Goal: Task Accomplishment & Management: Manage account settings

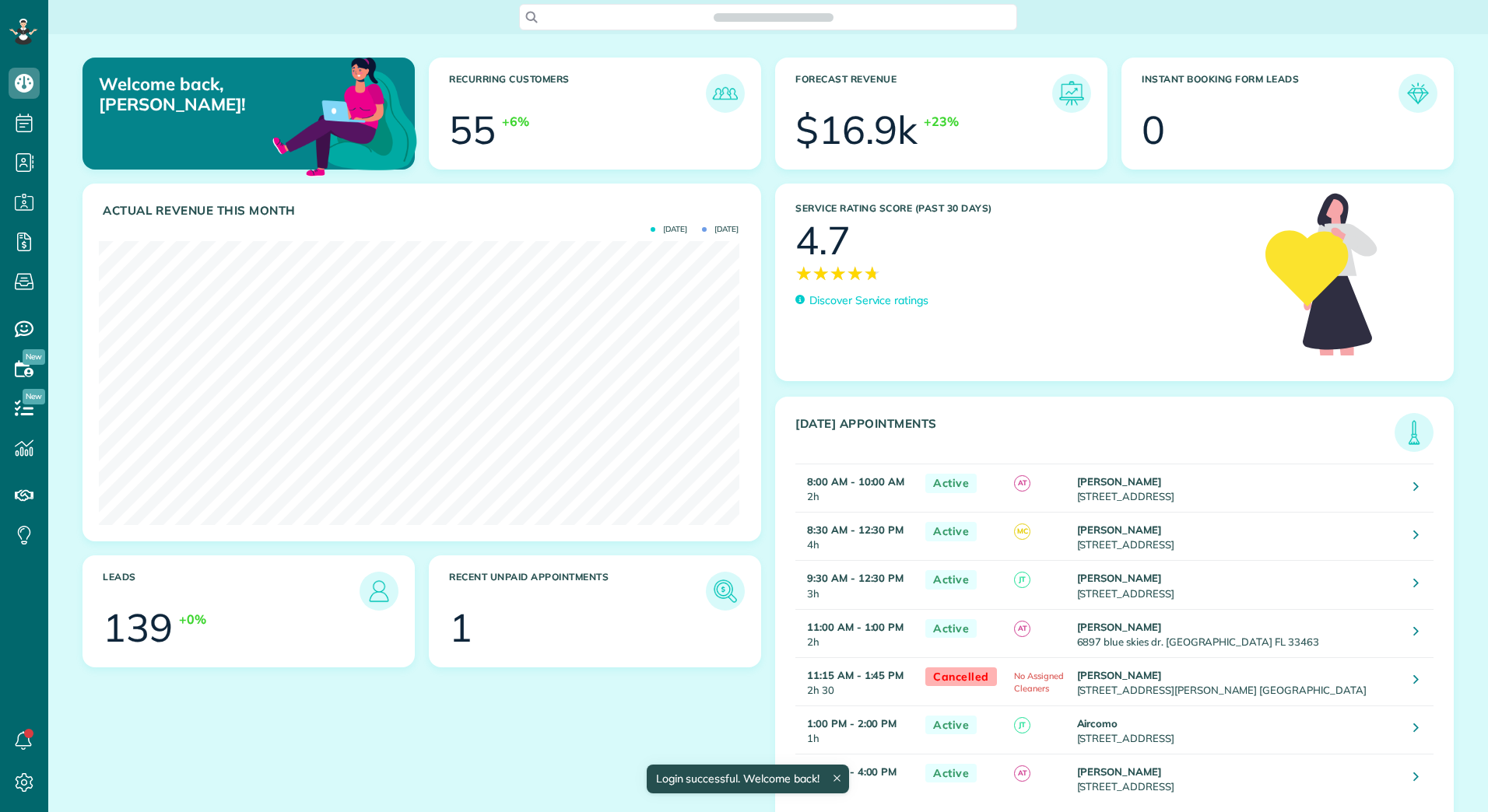
scroll to position [284, 640]
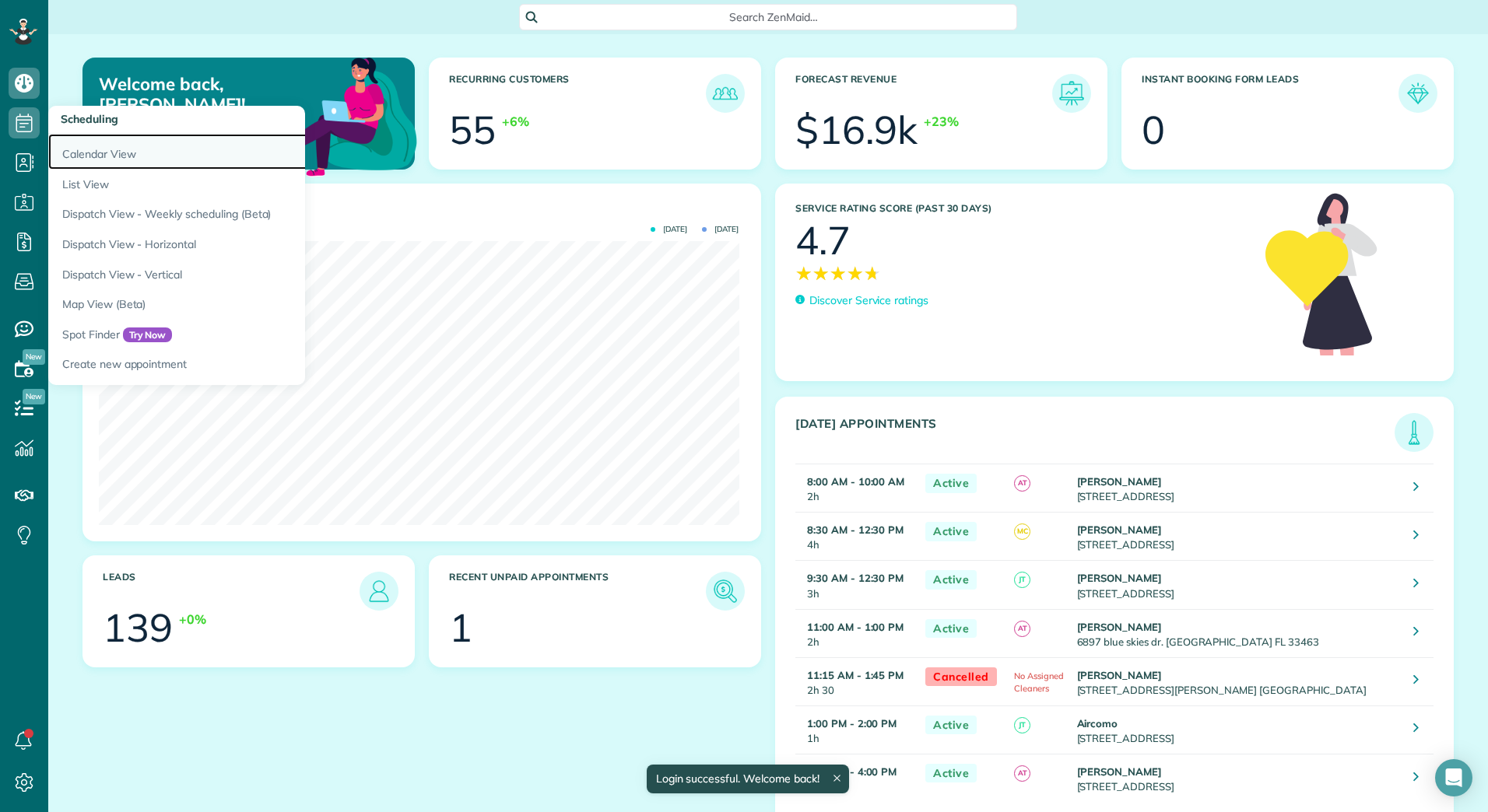
click at [107, 157] on link "Calendar View" at bounding box center [243, 151] width 389 height 36
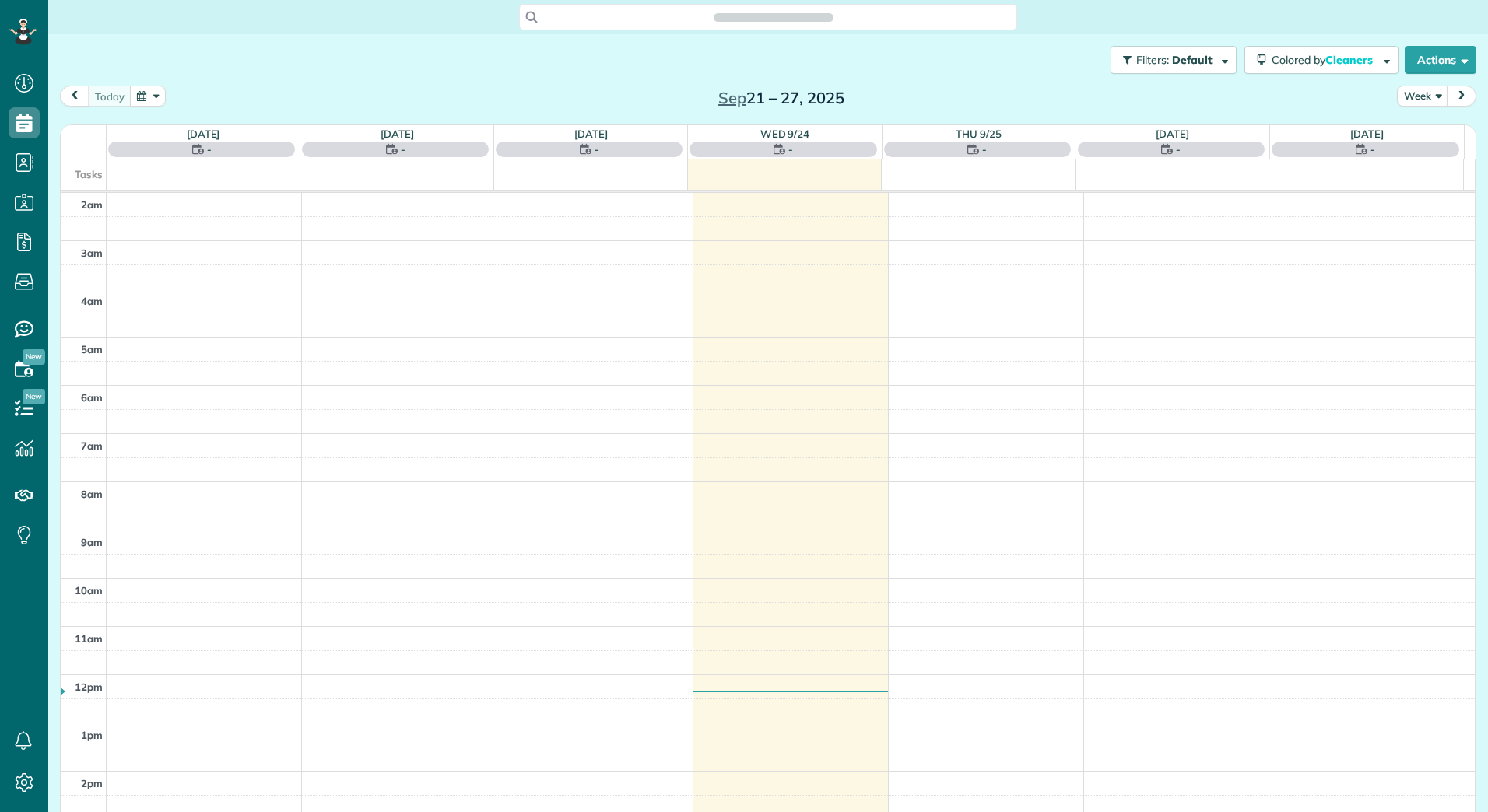
scroll to position [179, 0]
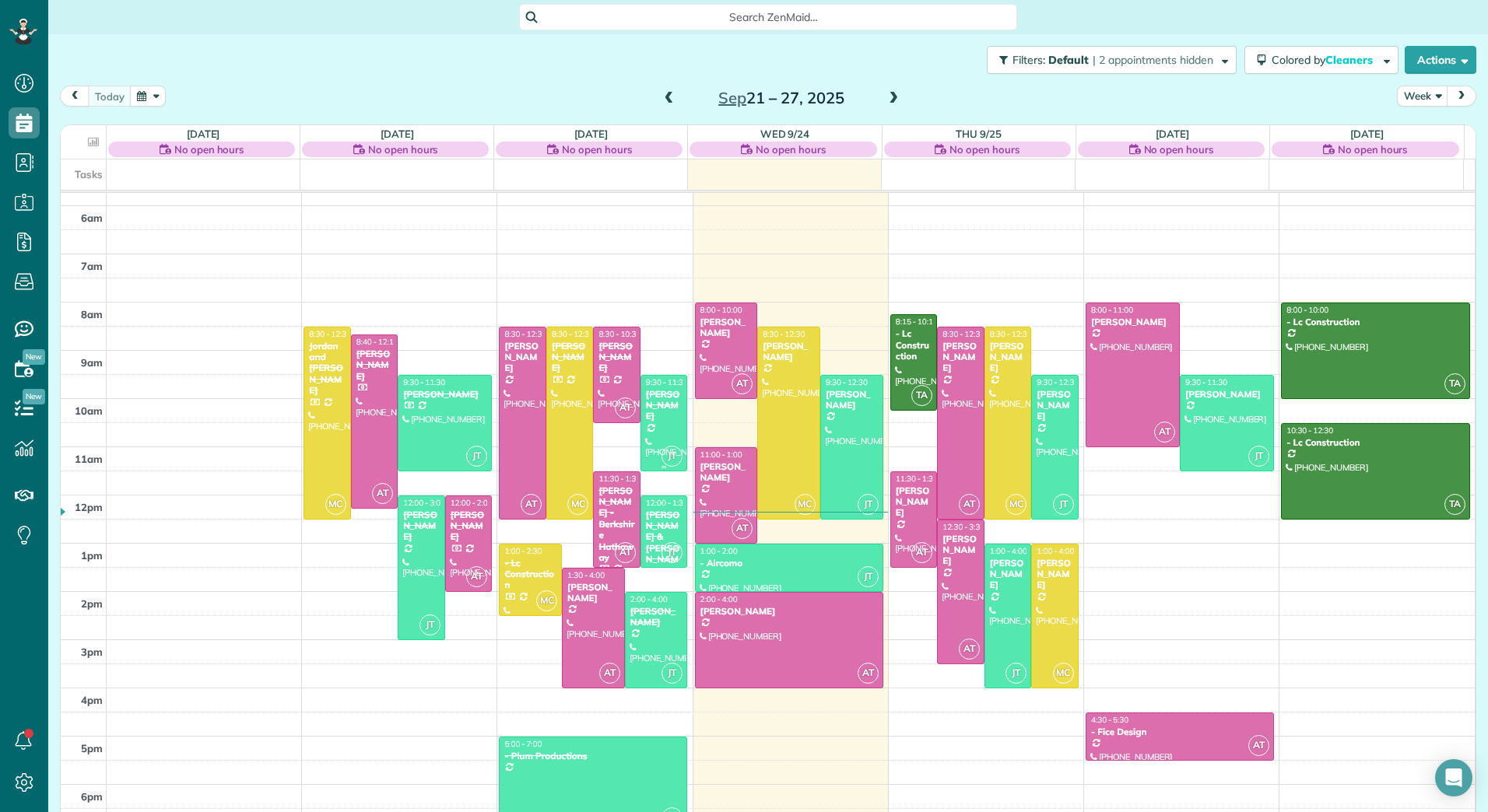
click at [646, 396] on div "[PERSON_NAME]" at bounding box center [664, 406] width 38 height 33
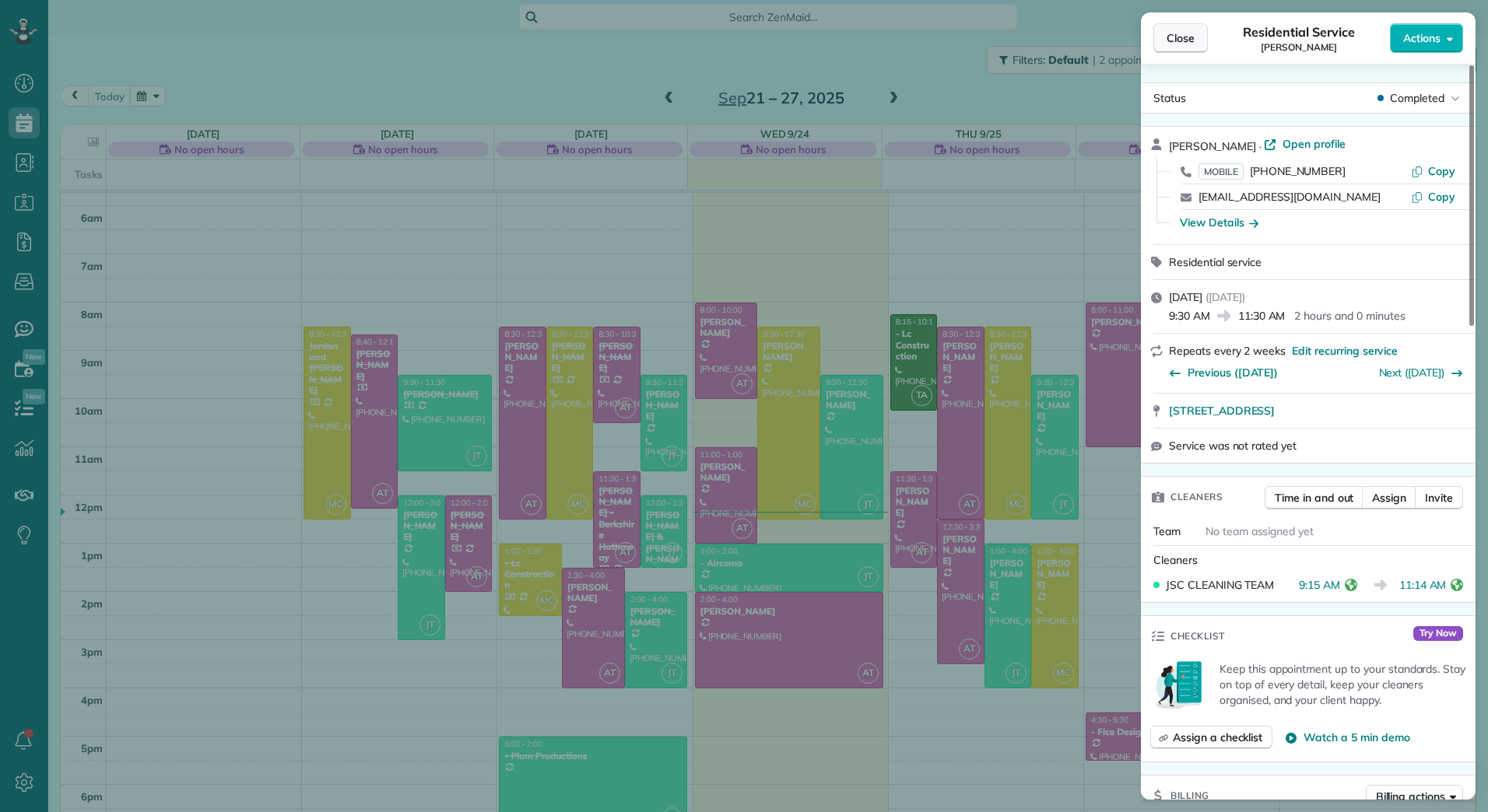
click at [1158, 37] on button "Close" at bounding box center [1180, 38] width 55 height 29
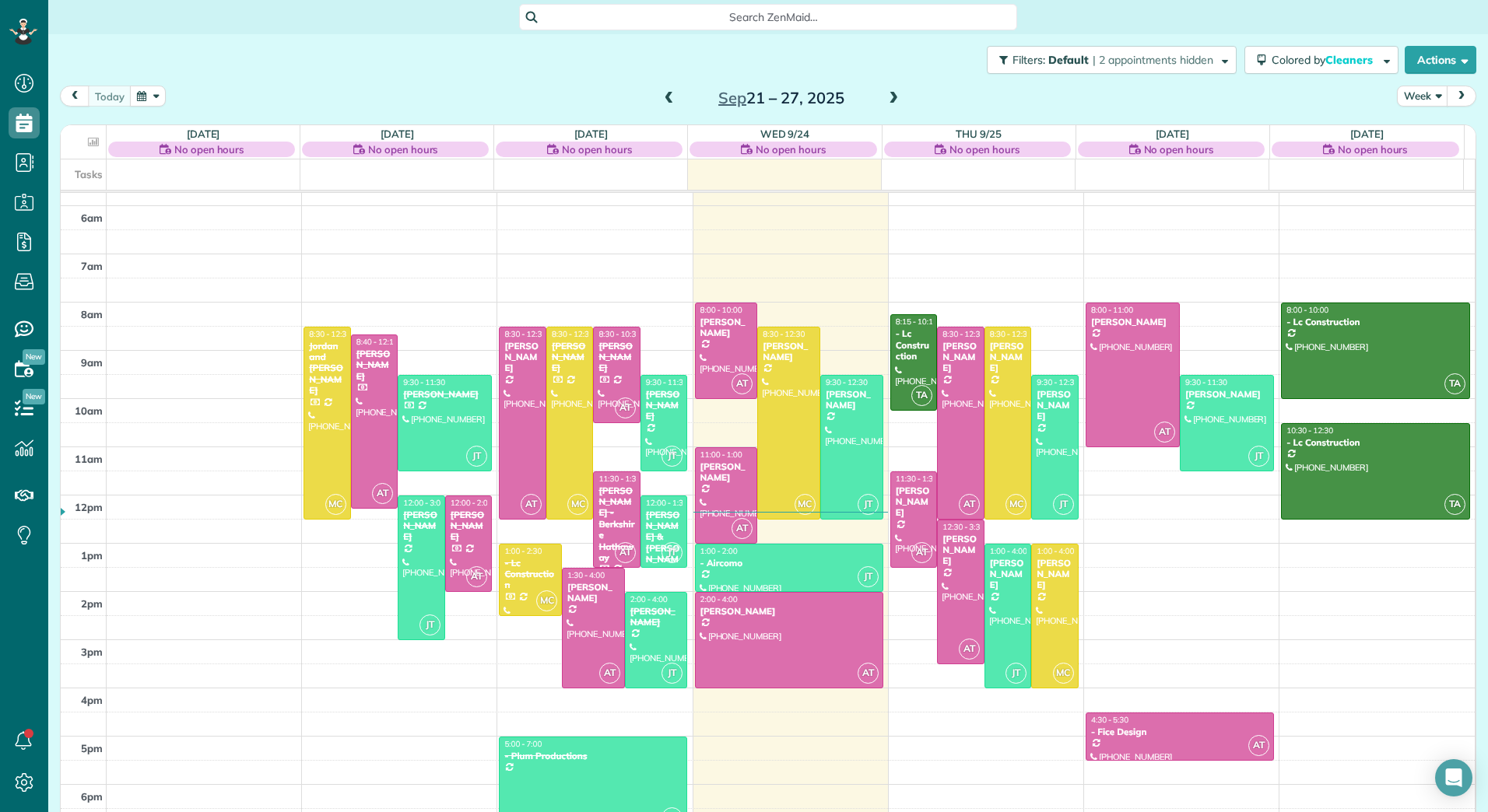
click at [889, 93] on span at bounding box center [894, 99] width 17 height 14
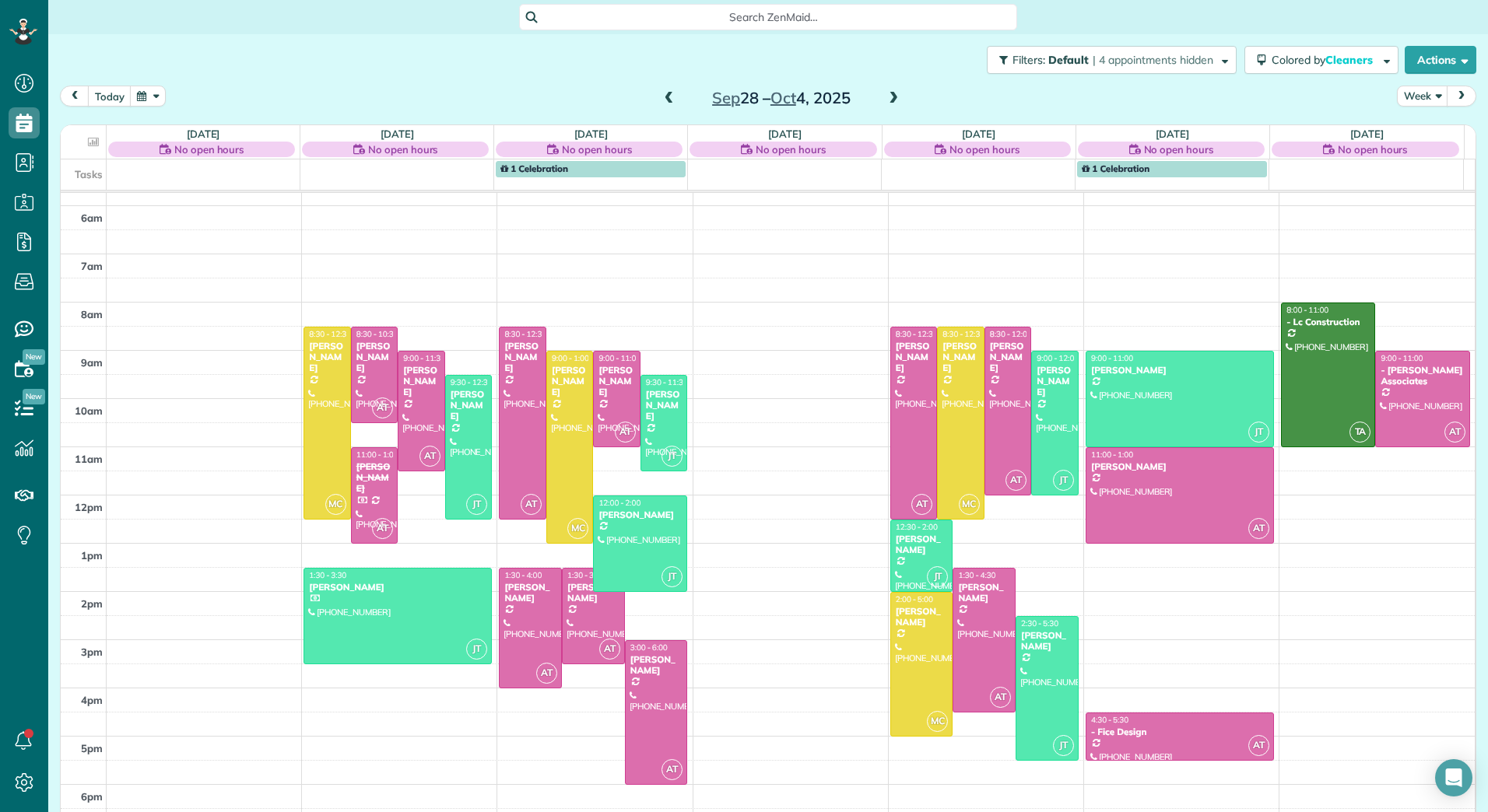
click at [895, 98] on span at bounding box center [894, 99] width 17 height 14
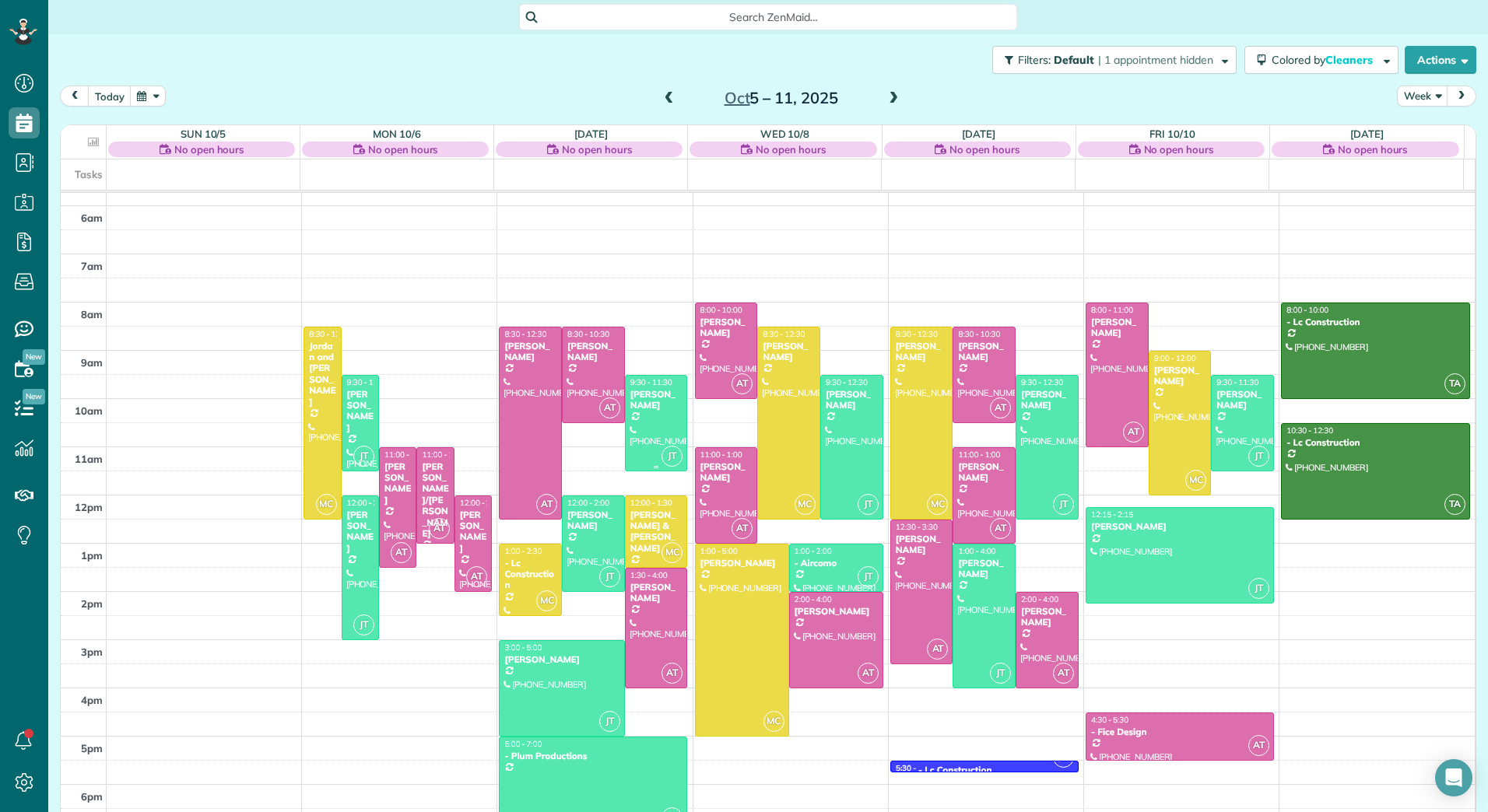
click at [650, 413] on div at bounding box center [657, 423] width 62 height 95
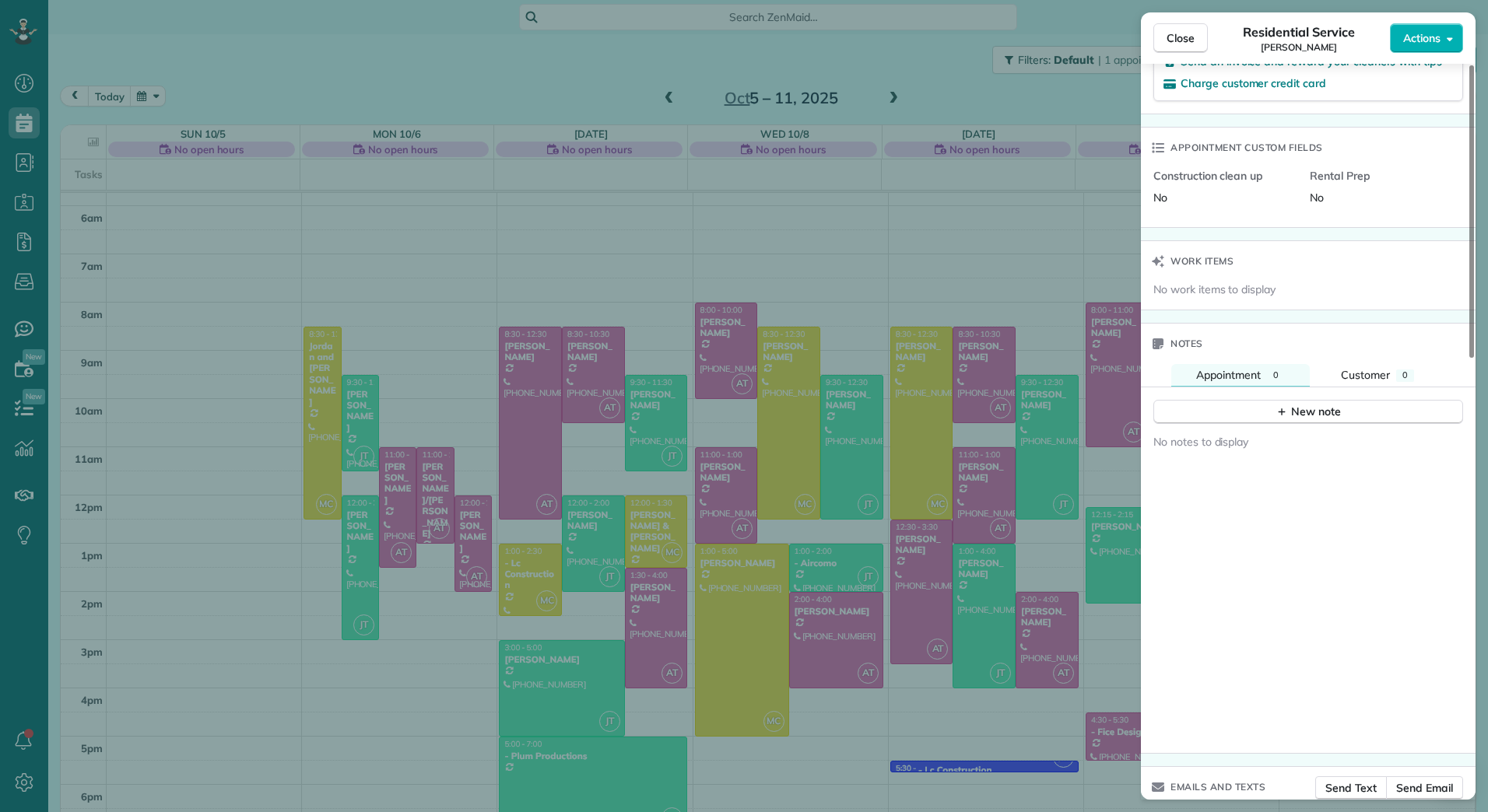
scroll to position [1093, 0]
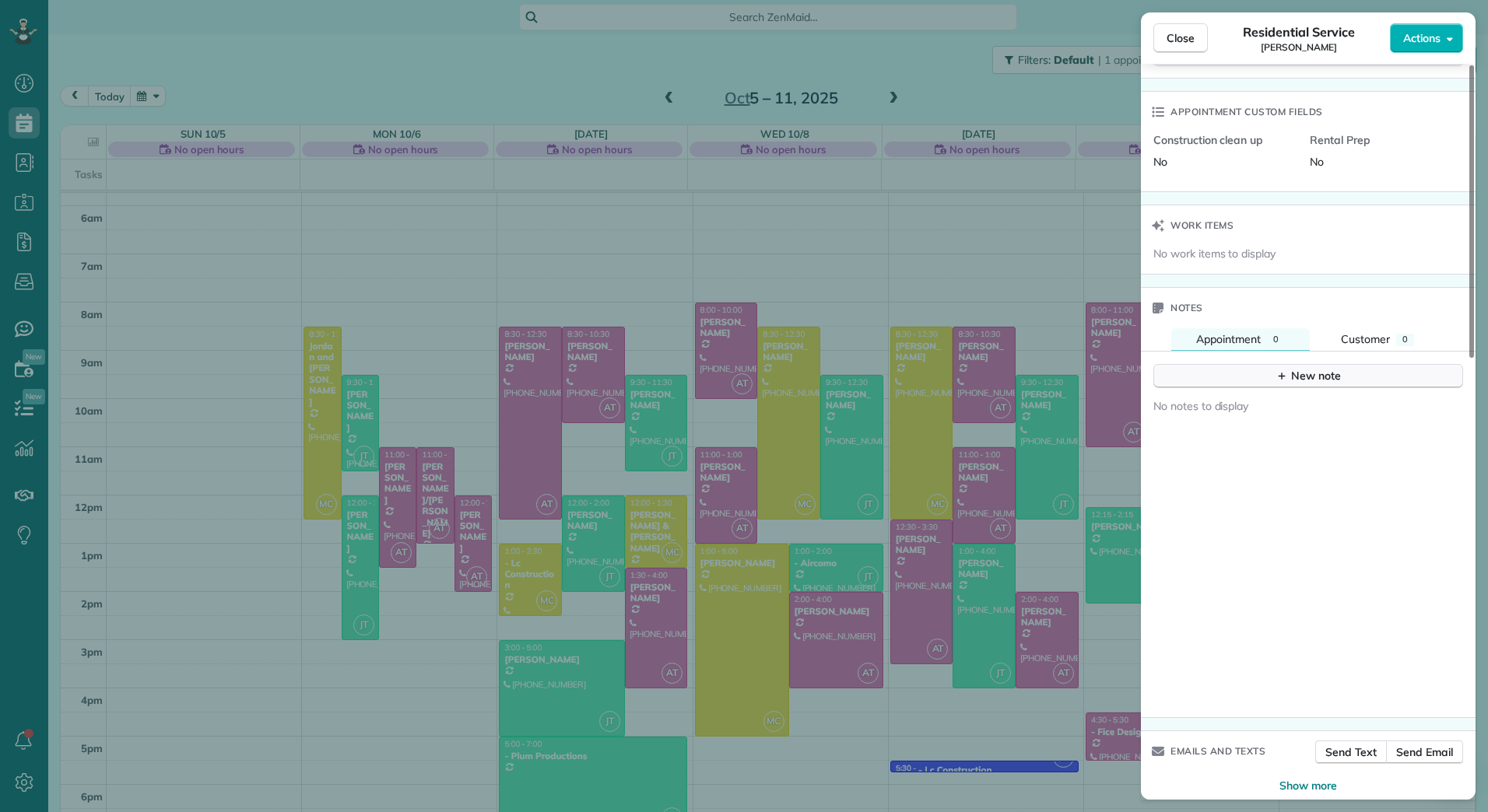
click at [1329, 383] on div "New note" at bounding box center [1308, 376] width 66 height 17
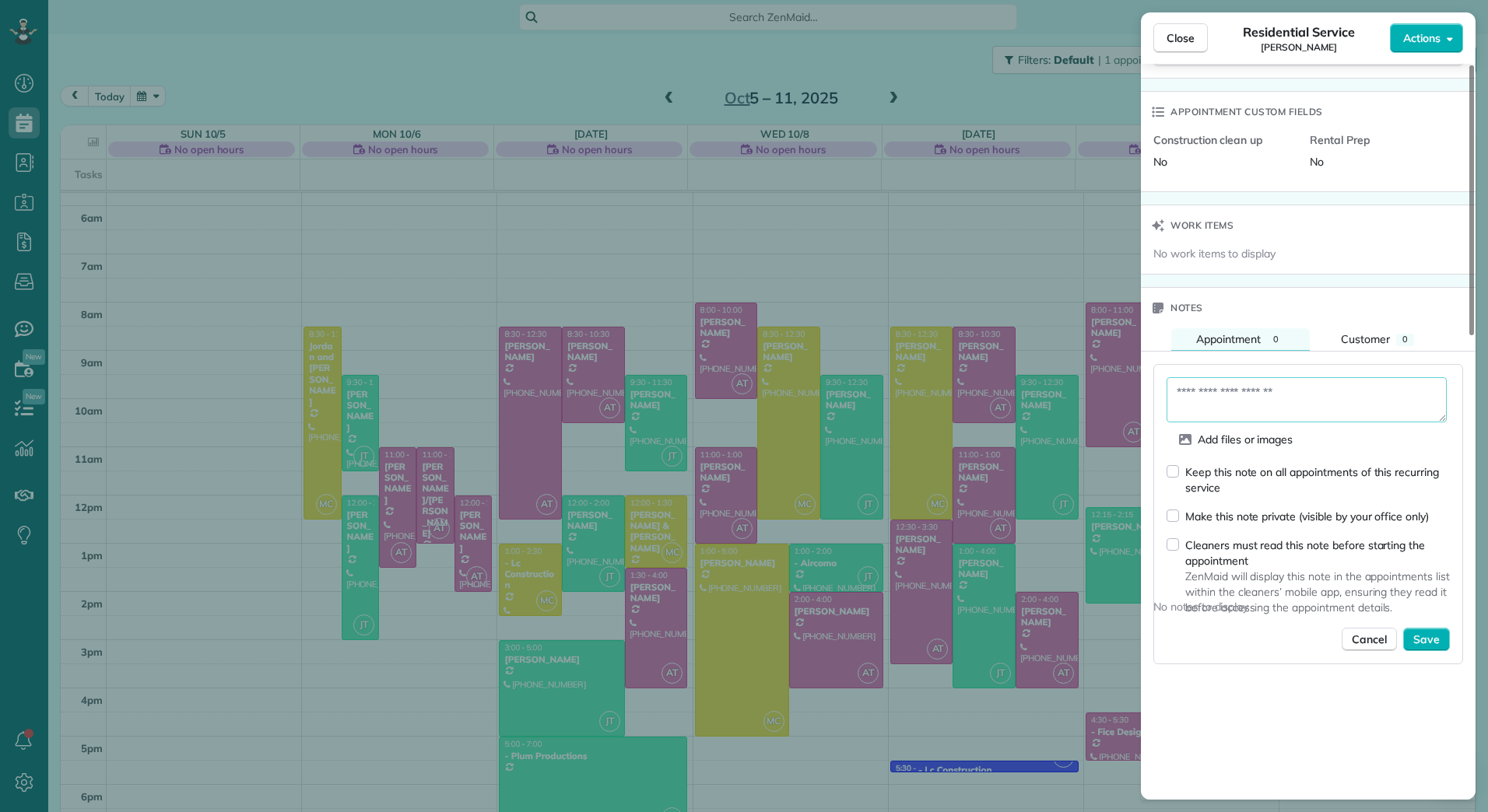
click at [1320, 409] on textarea at bounding box center [1307, 399] width 280 height 45
type textarea "*"
type textarea "**********"
click at [1255, 546] on div "Cleaners must read this note before starting the appointment" at bounding box center [1318, 553] width 265 height 31
click at [1430, 637] on span "Save" at bounding box center [1426, 640] width 26 height 16
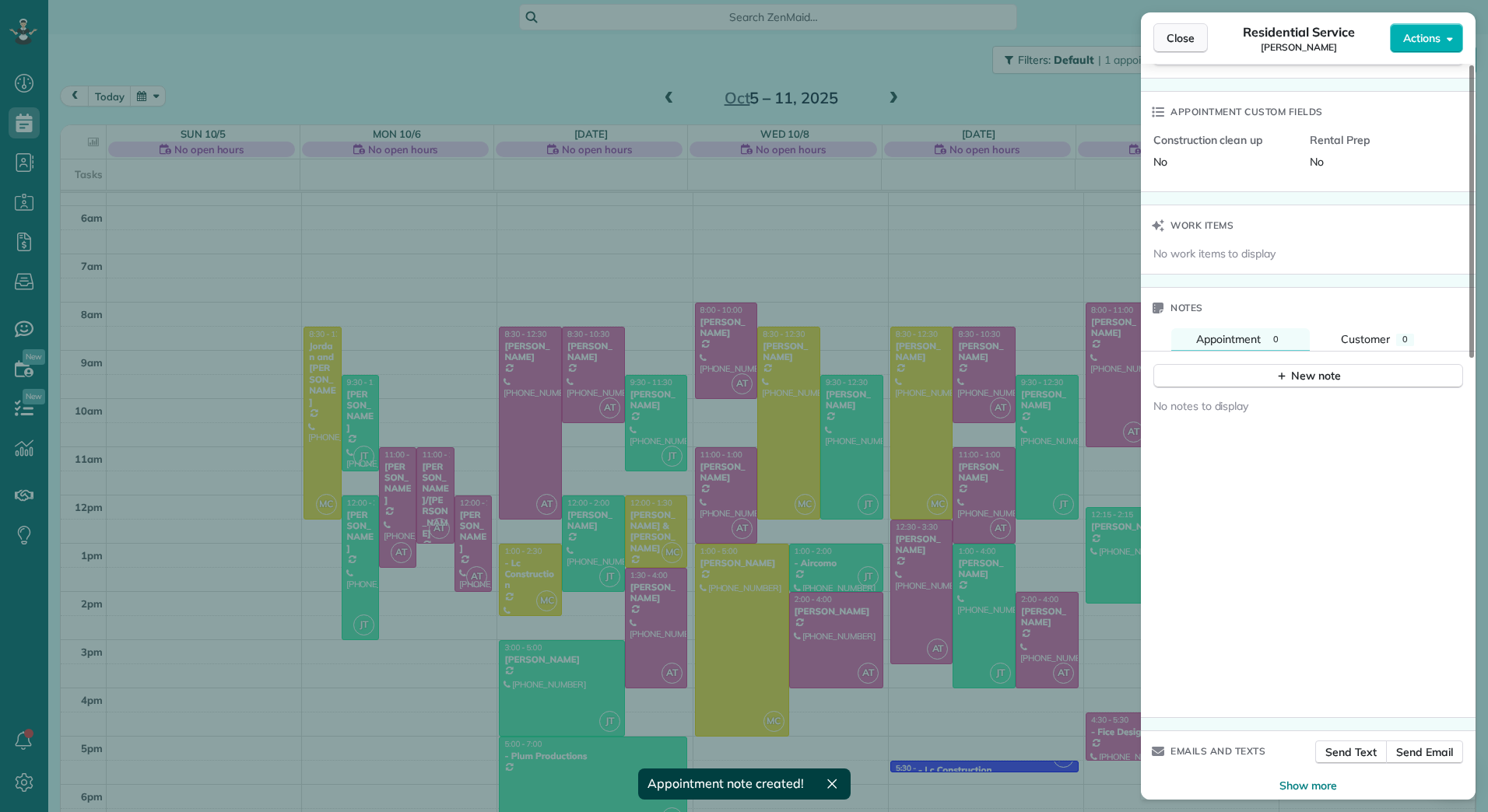
click at [1184, 33] on span "Close" at bounding box center [1180, 38] width 28 height 16
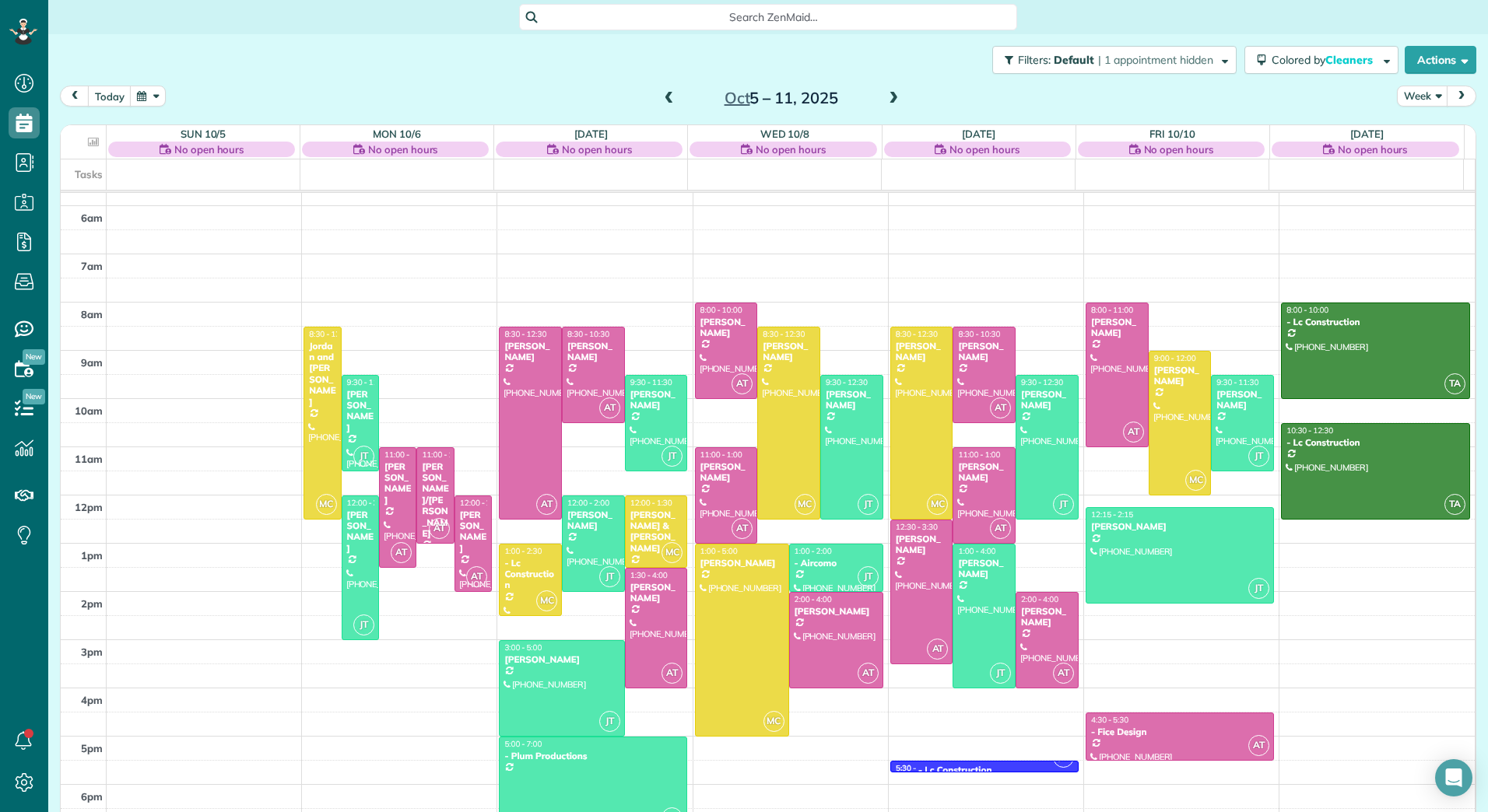
click at [885, 95] on span at bounding box center [894, 99] width 17 height 14
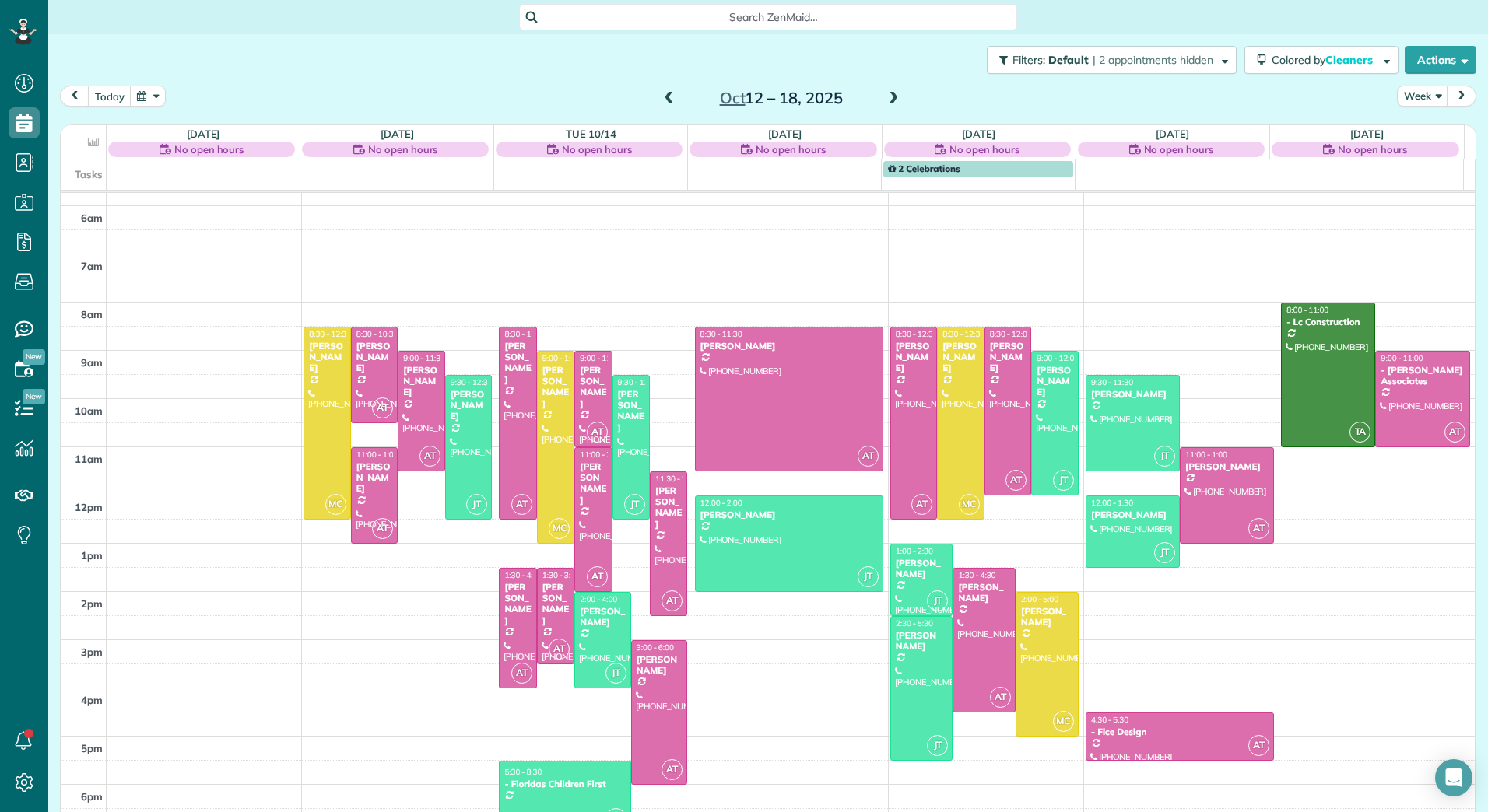
click at [885, 95] on span at bounding box center [894, 99] width 17 height 14
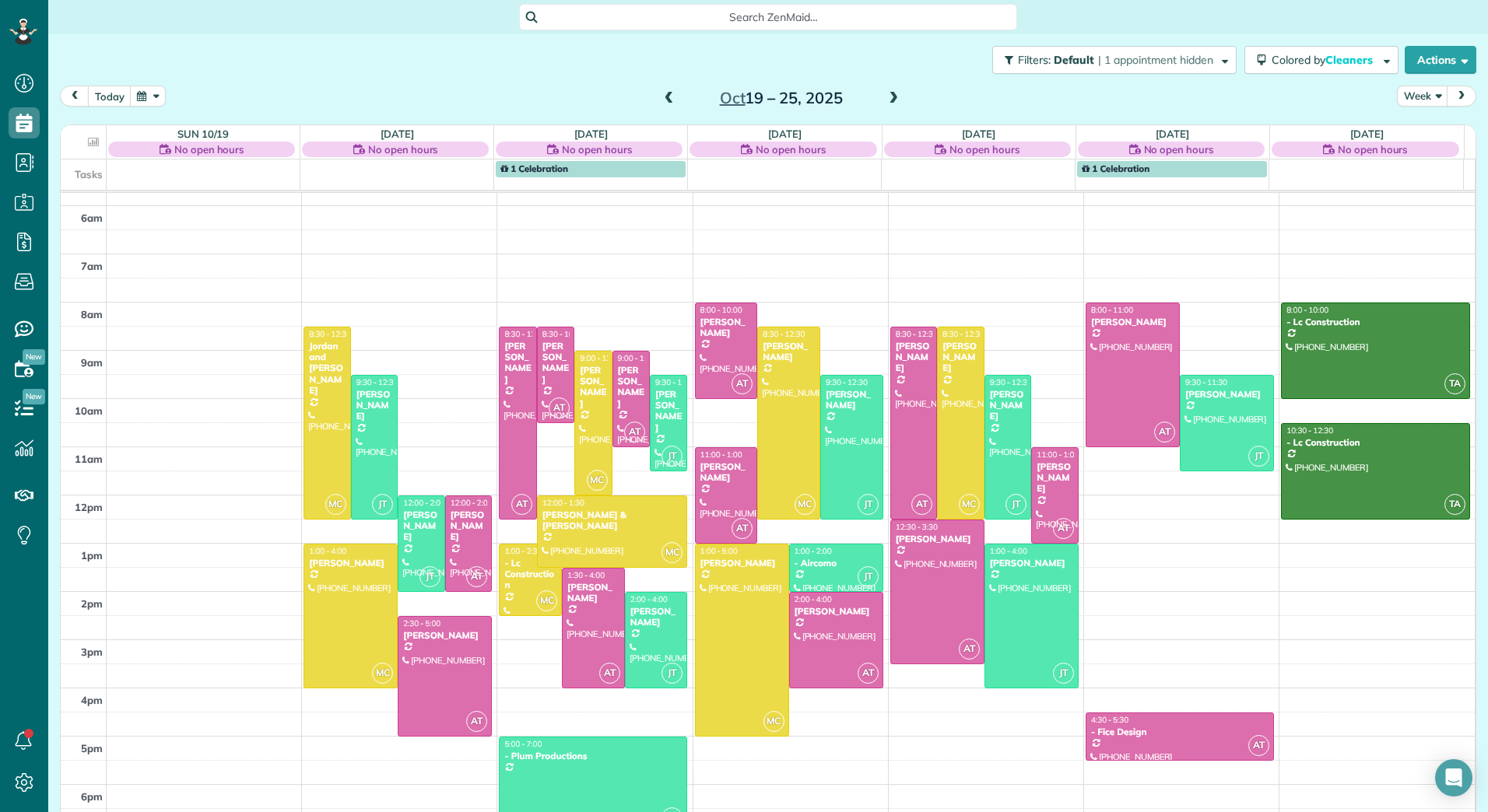
click at [885, 95] on span at bounding box center [894, 99] width 17 height 14
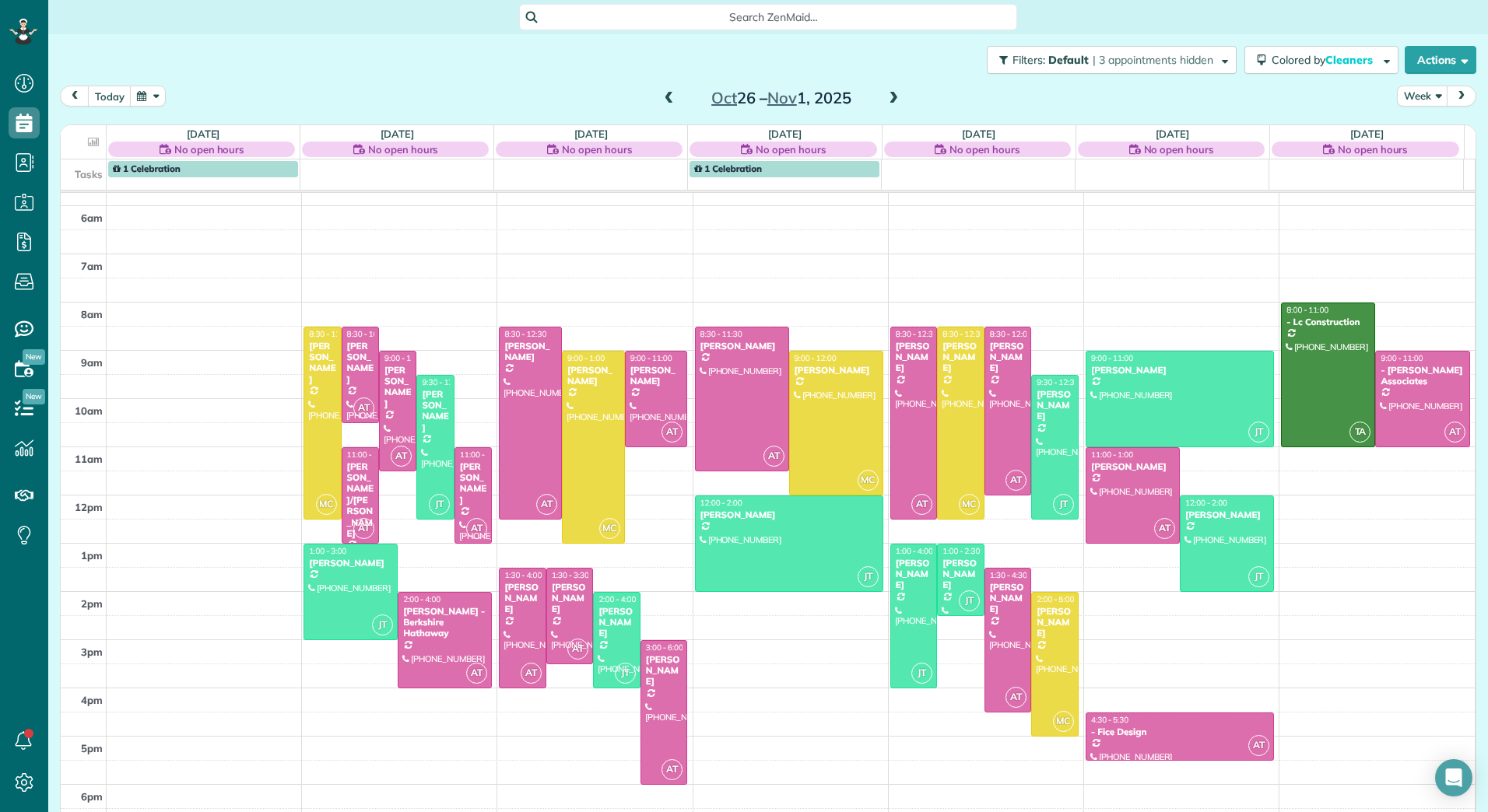
click at [661, 96] on span at bounding box center [669, 99] width 17 height 14
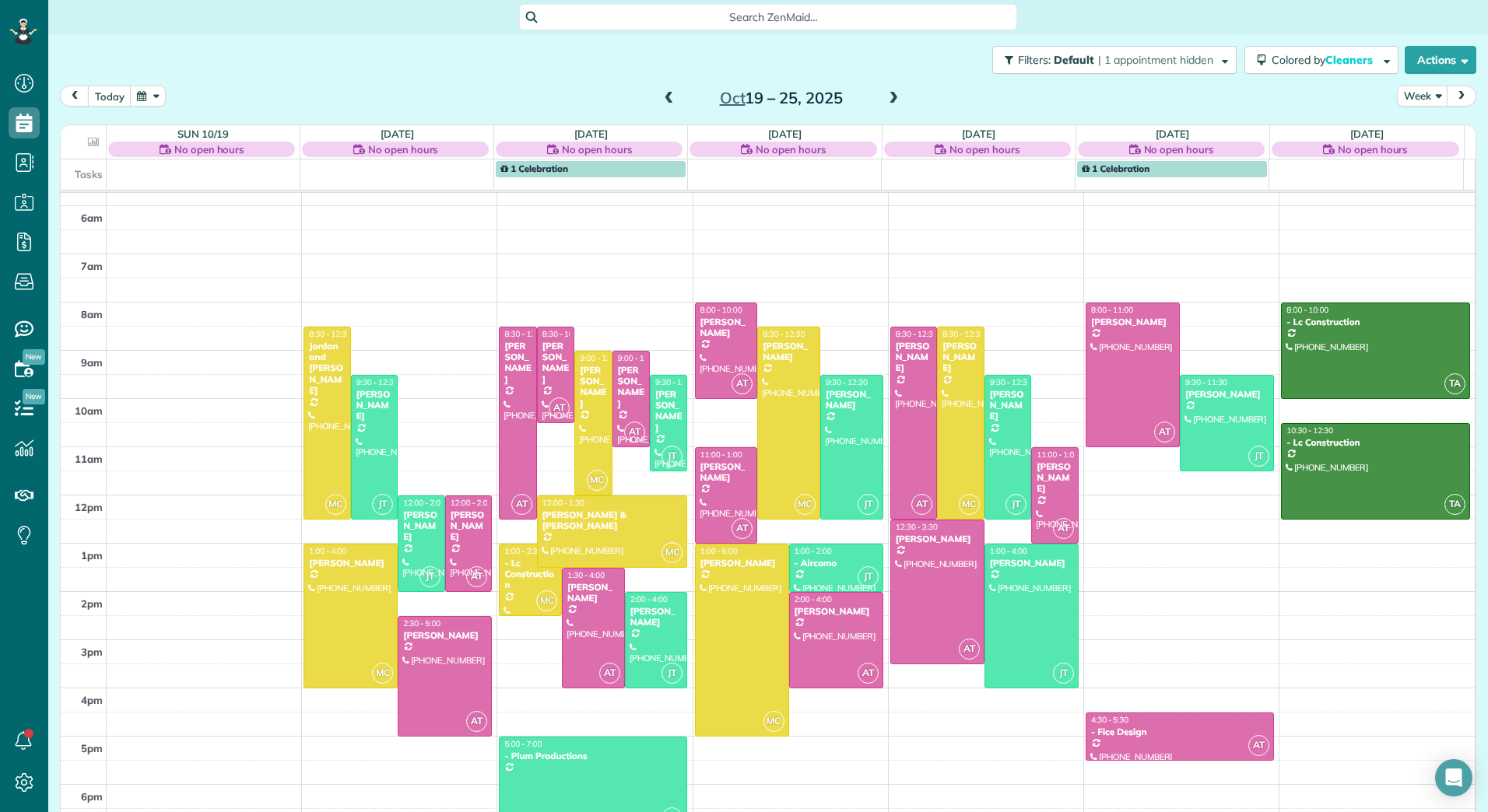
click at [655, 406] on div "Lorette Hunter" at bounding box center [668, 411] width 28 height 45
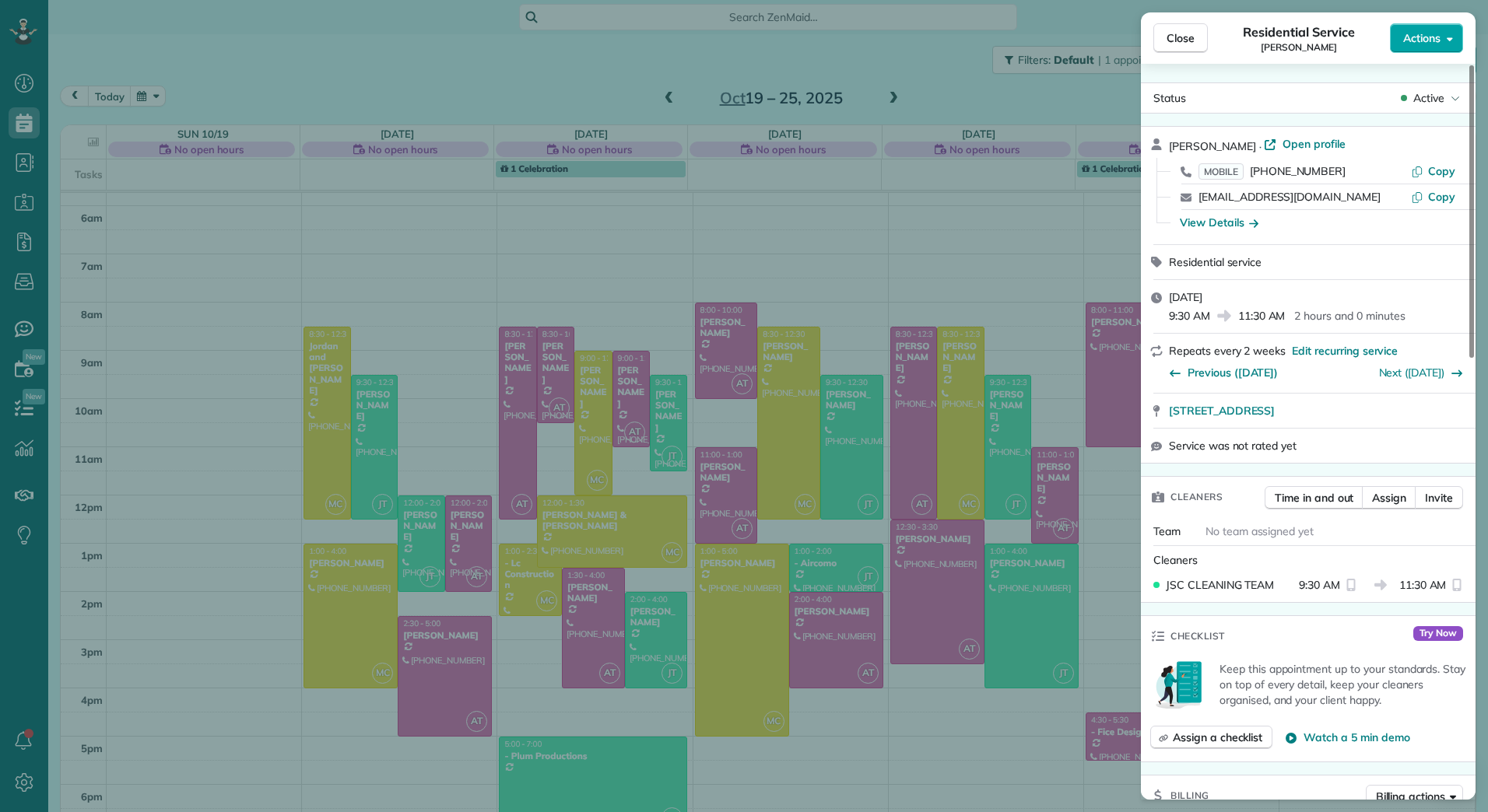
click at [1444, 40] on button "Actions" at bounding box center [1427, 38] width 74 height 29
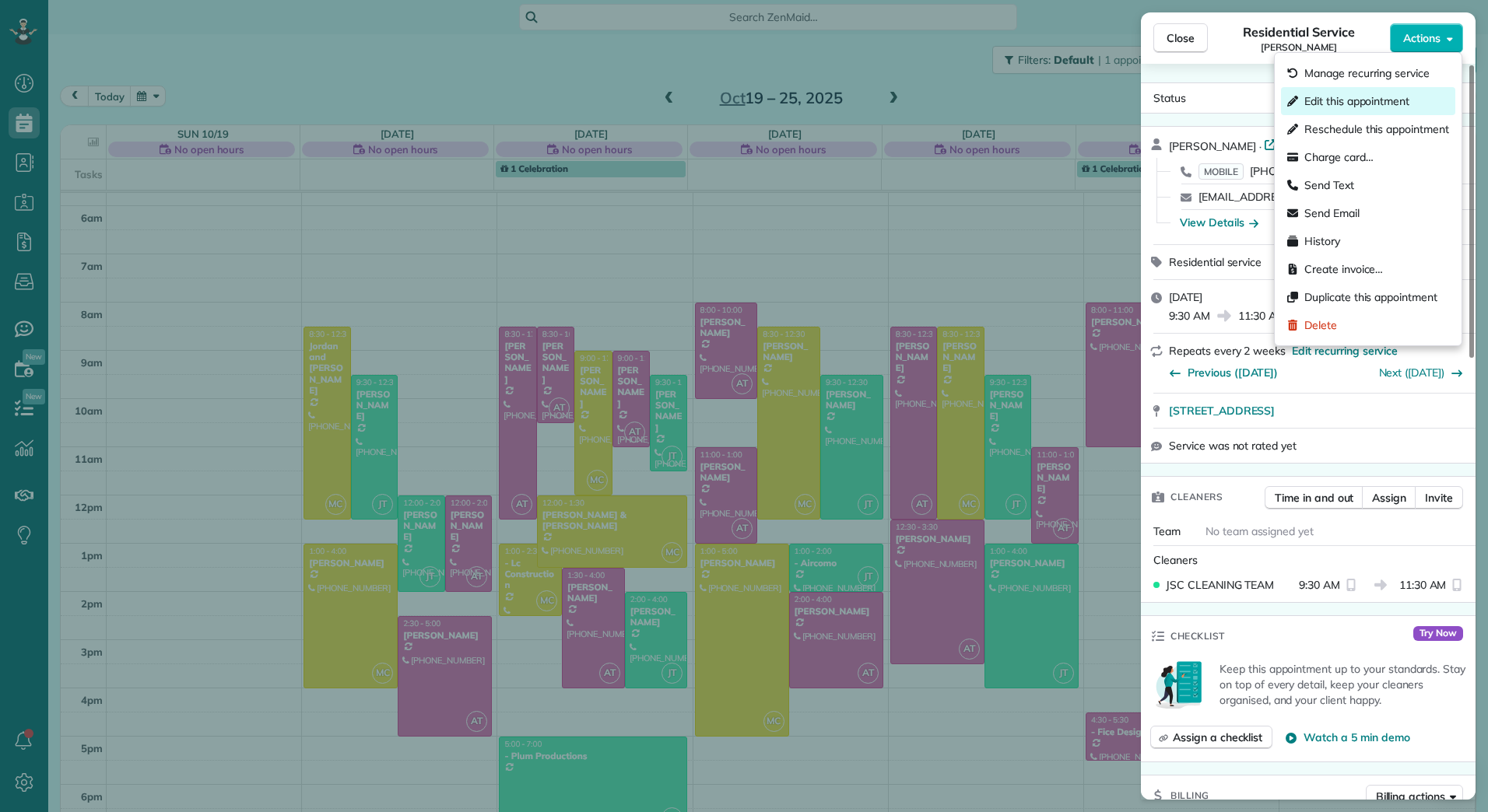
click at [1410, 94] on span "Edit this appointment" at bounding box center [1357, 101] width 105 height 16
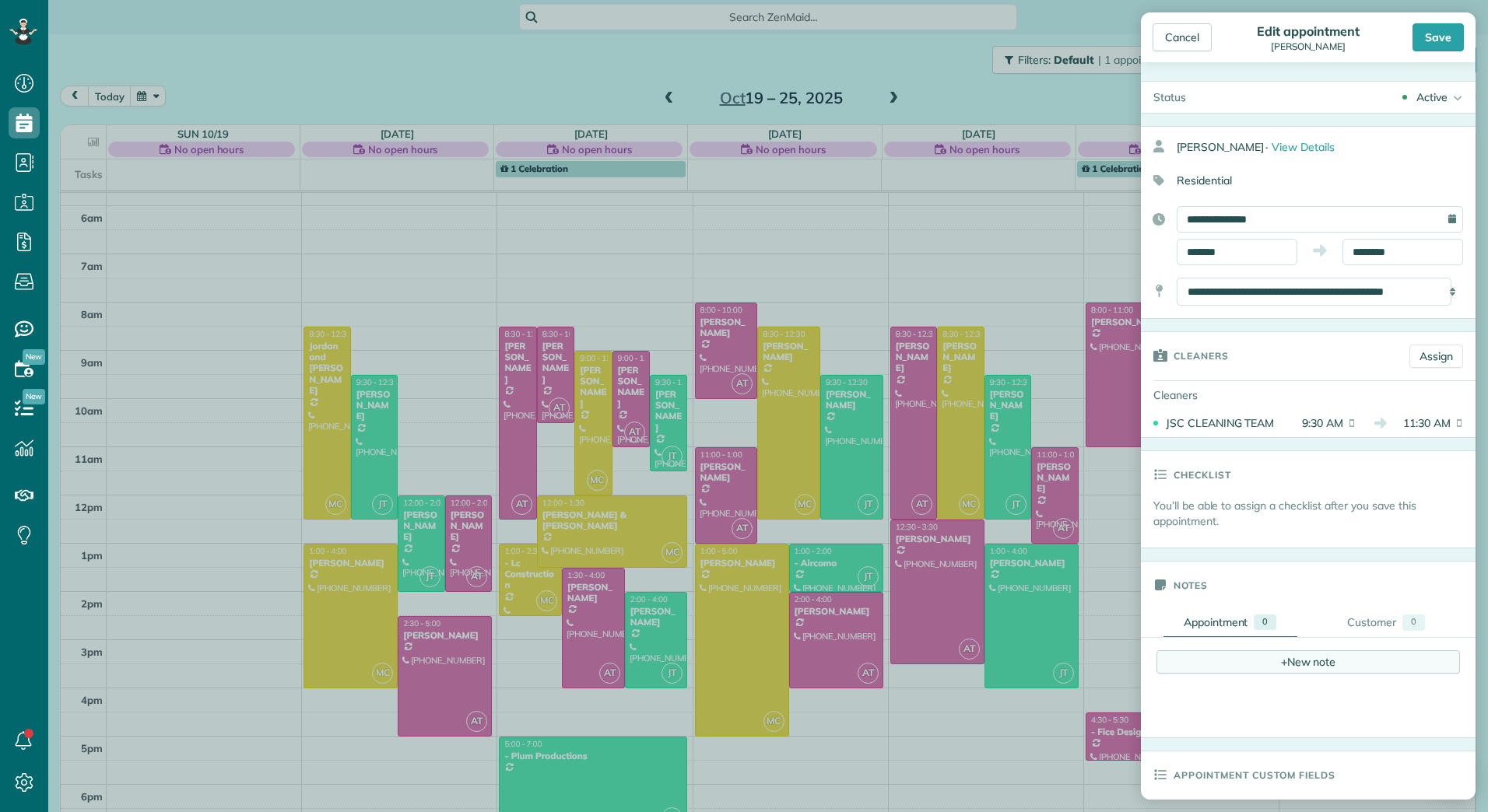
click at [1316, 673] on div "+ New note" at bounding box center [1308, 663] width 304 height 24
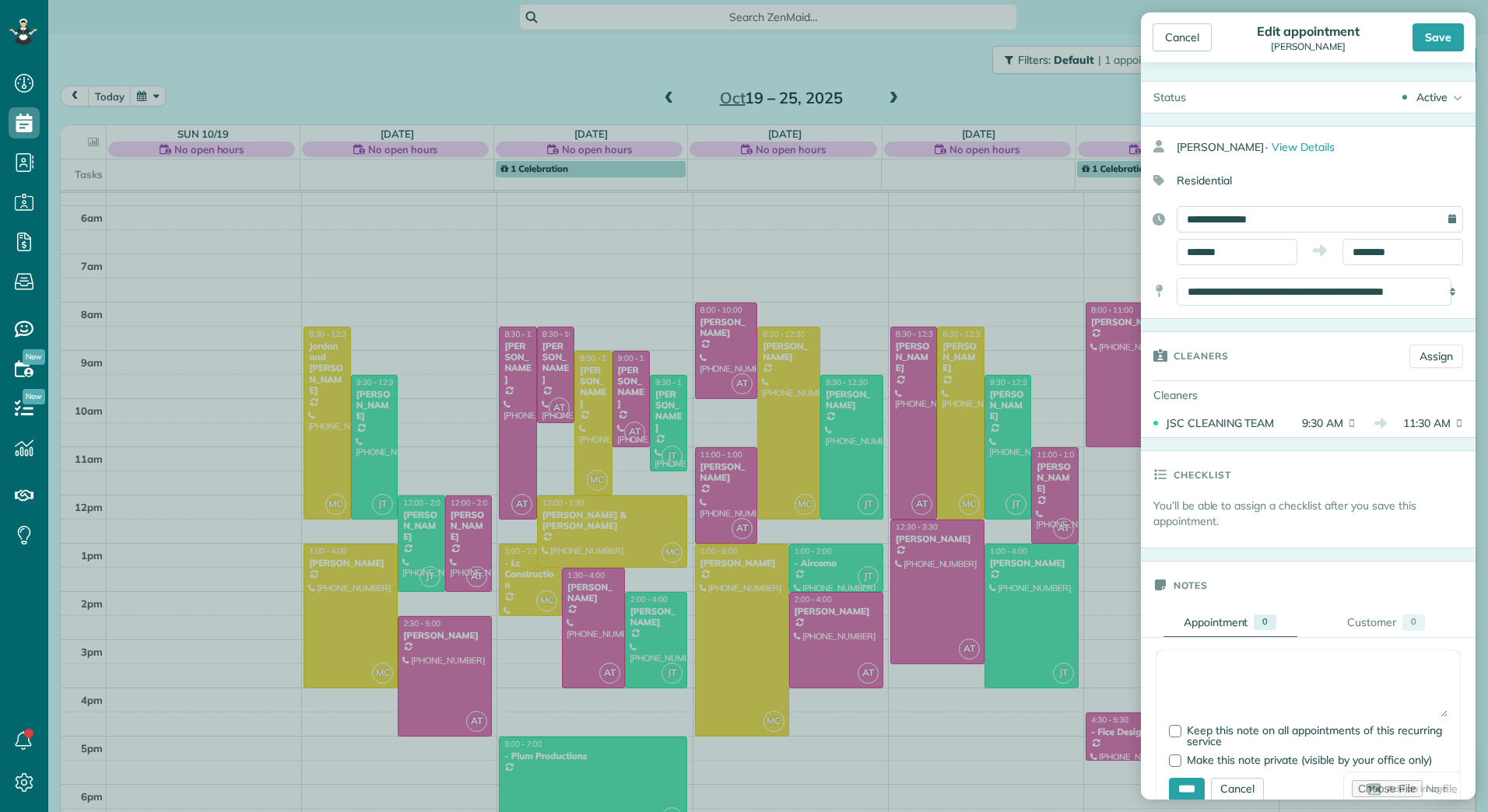
click at [1277, 676] on textarea at bounding box center [1308, 689] width 278 height 55
type textarea "*"
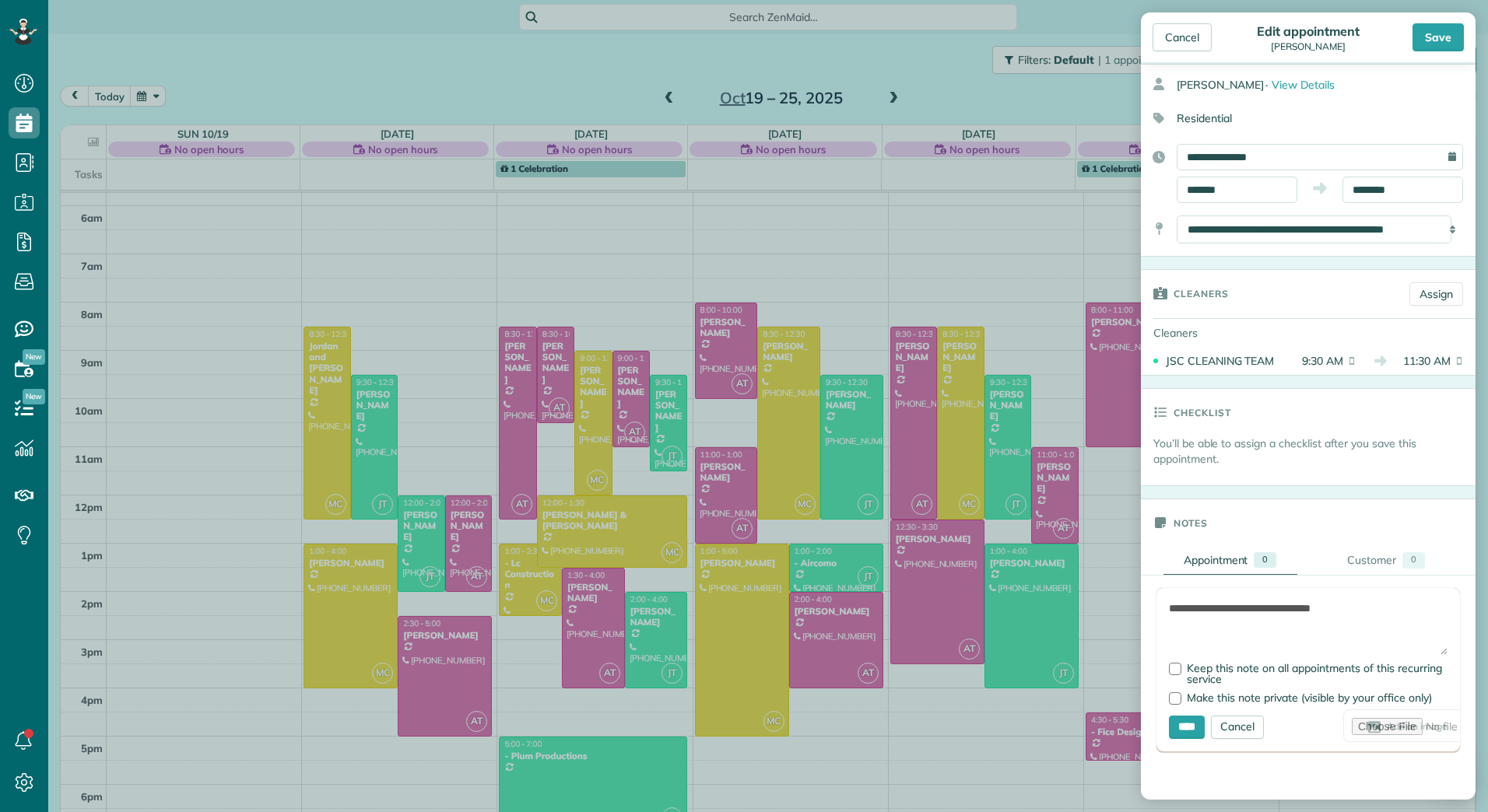
scroll to position [156, 0]
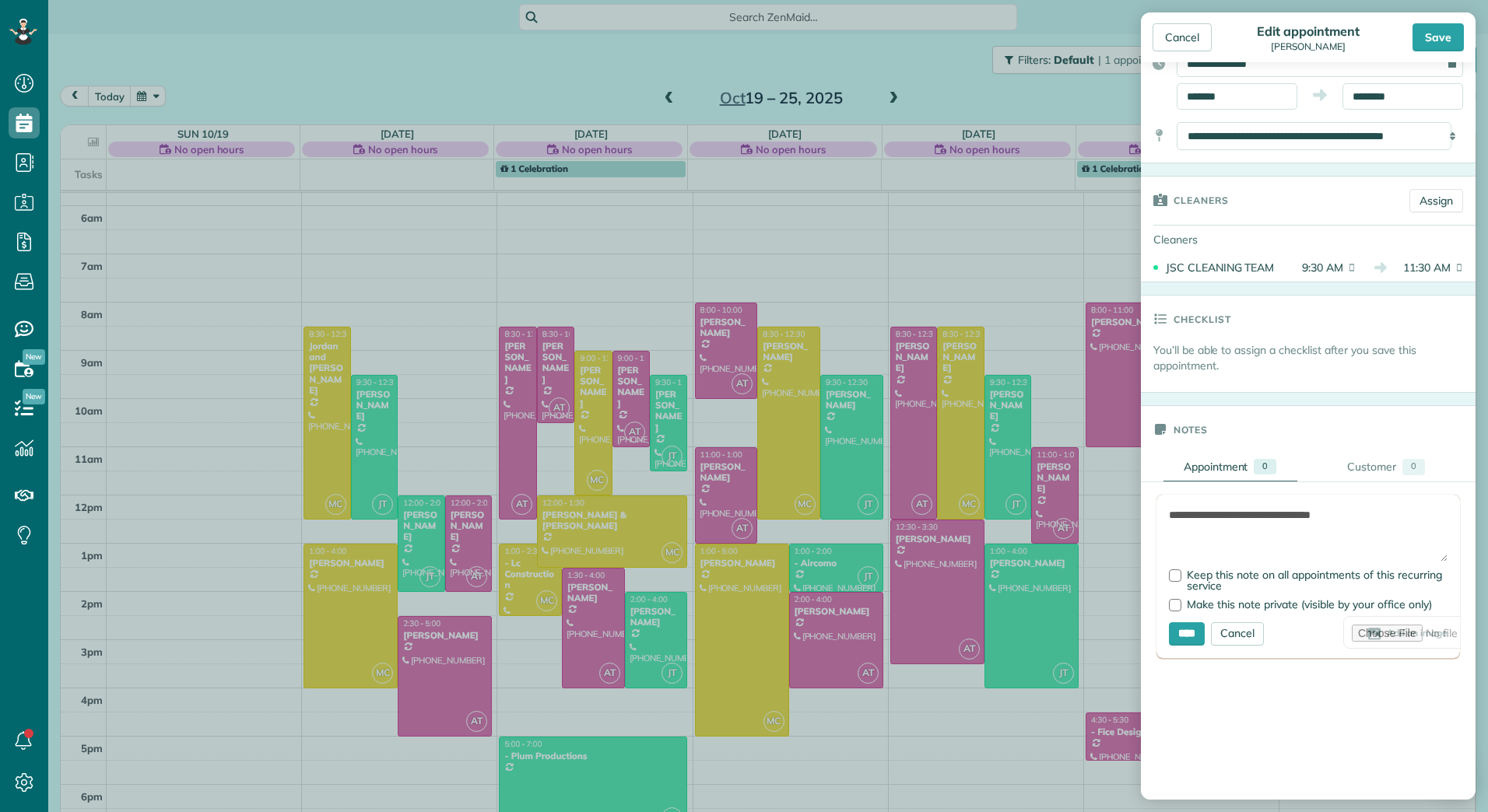
drag, startPoint x: 1215, startPoint y: 519, endPoint x: 1141, endPoint y: 522, distance: 74.1
click at [1141, 522] on aside "Cancel Edit appointment Lorette Hunter Save Status Active Active Stand-By Cance…" at bounding box center [1308, 406] width 360 height 812
click at [717, 474] on body "Dashboard Scheduling Calendar View List View Dispatch View - Weekly scheduling …" at bounding box center [744, 406] width 1488 height 812
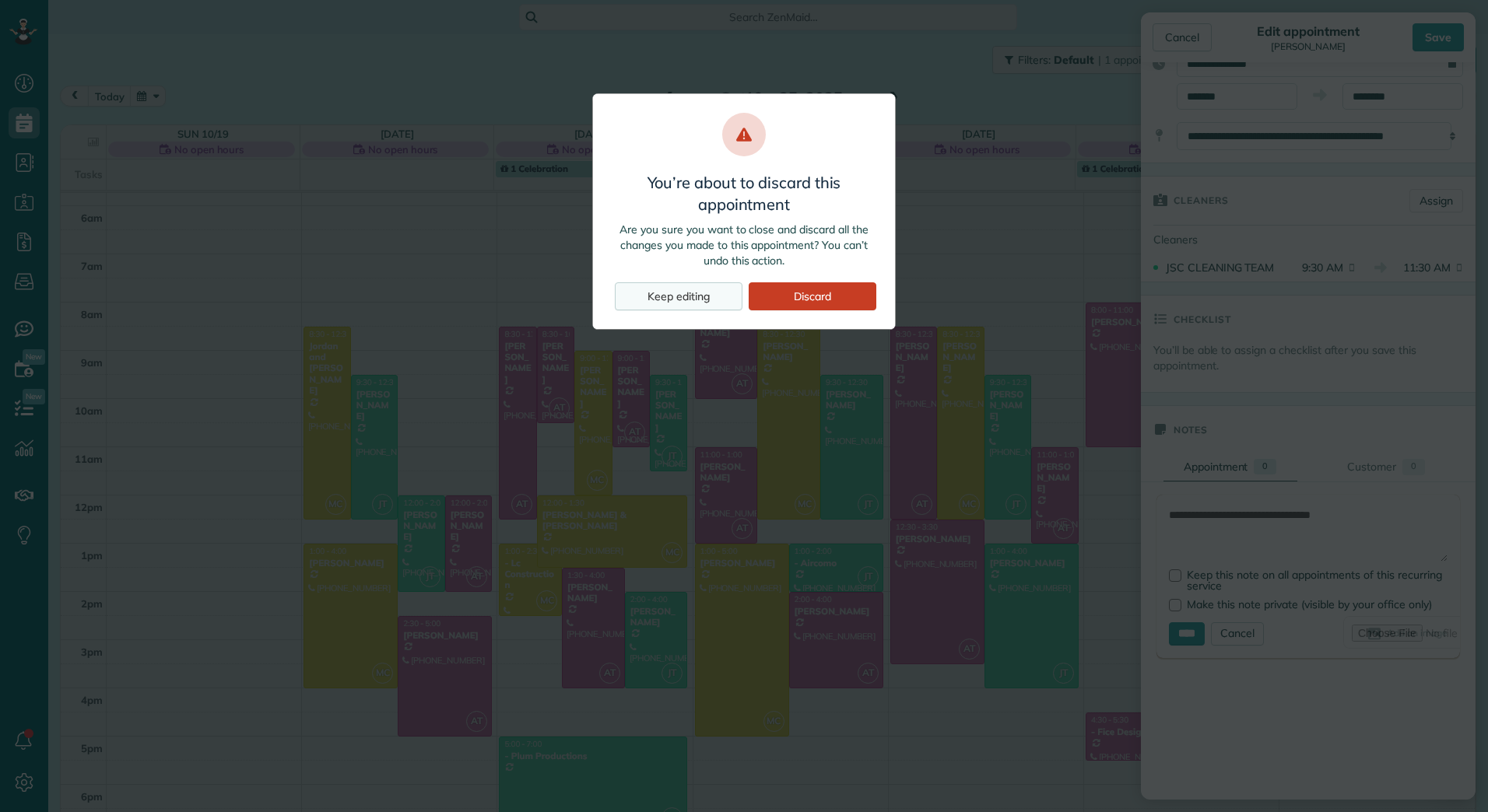
type textarea "**********"
click at [711, 288] on div "Keep editing" at bounding box center [678, 296] width 127 height 28
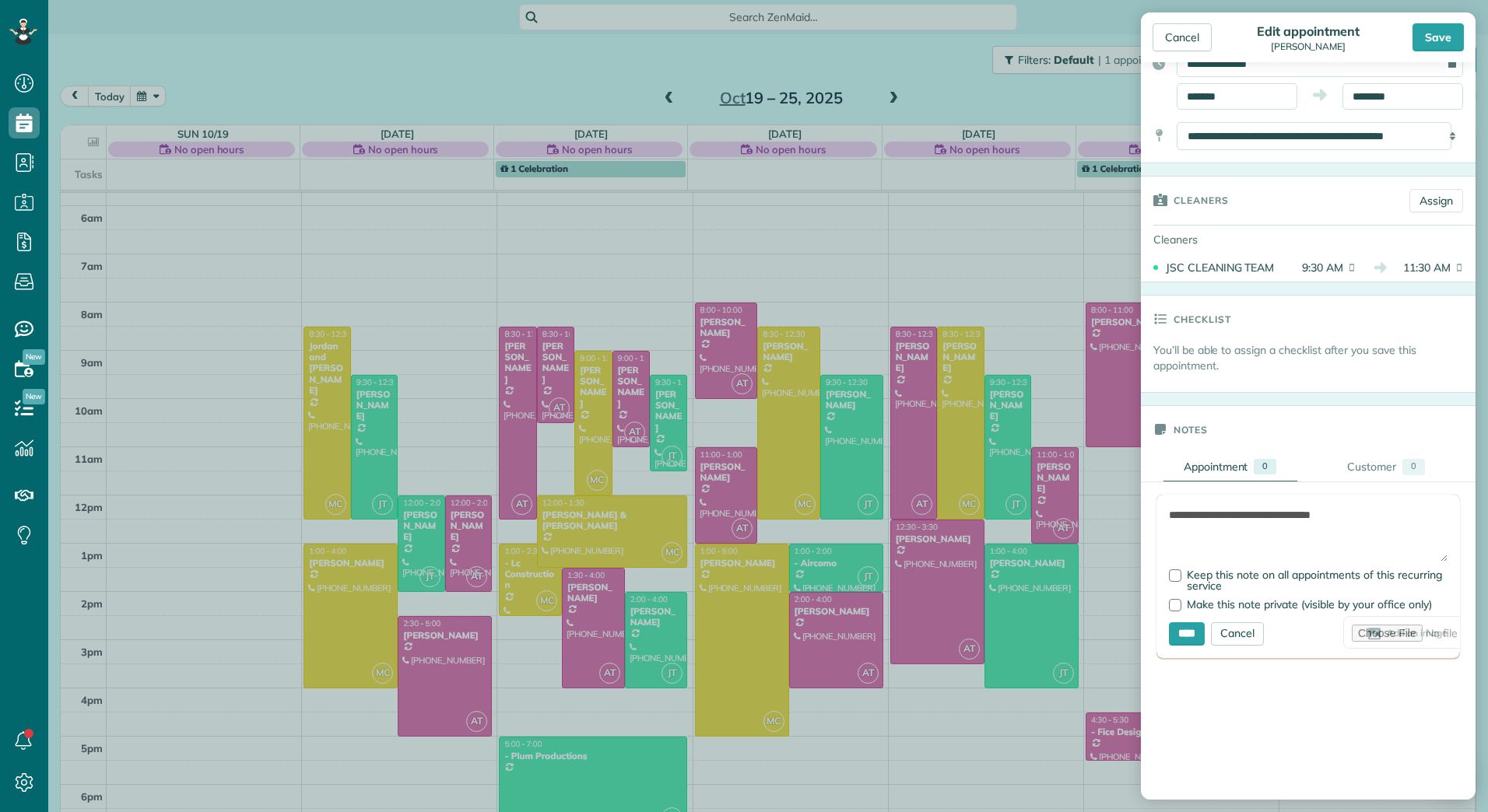
click at [713, 483] on body "Dashboard Scheduling Calendar View List View Dispatch View - Weekly scheduling …" at bounding box center [744, 406] width 1488 height 812
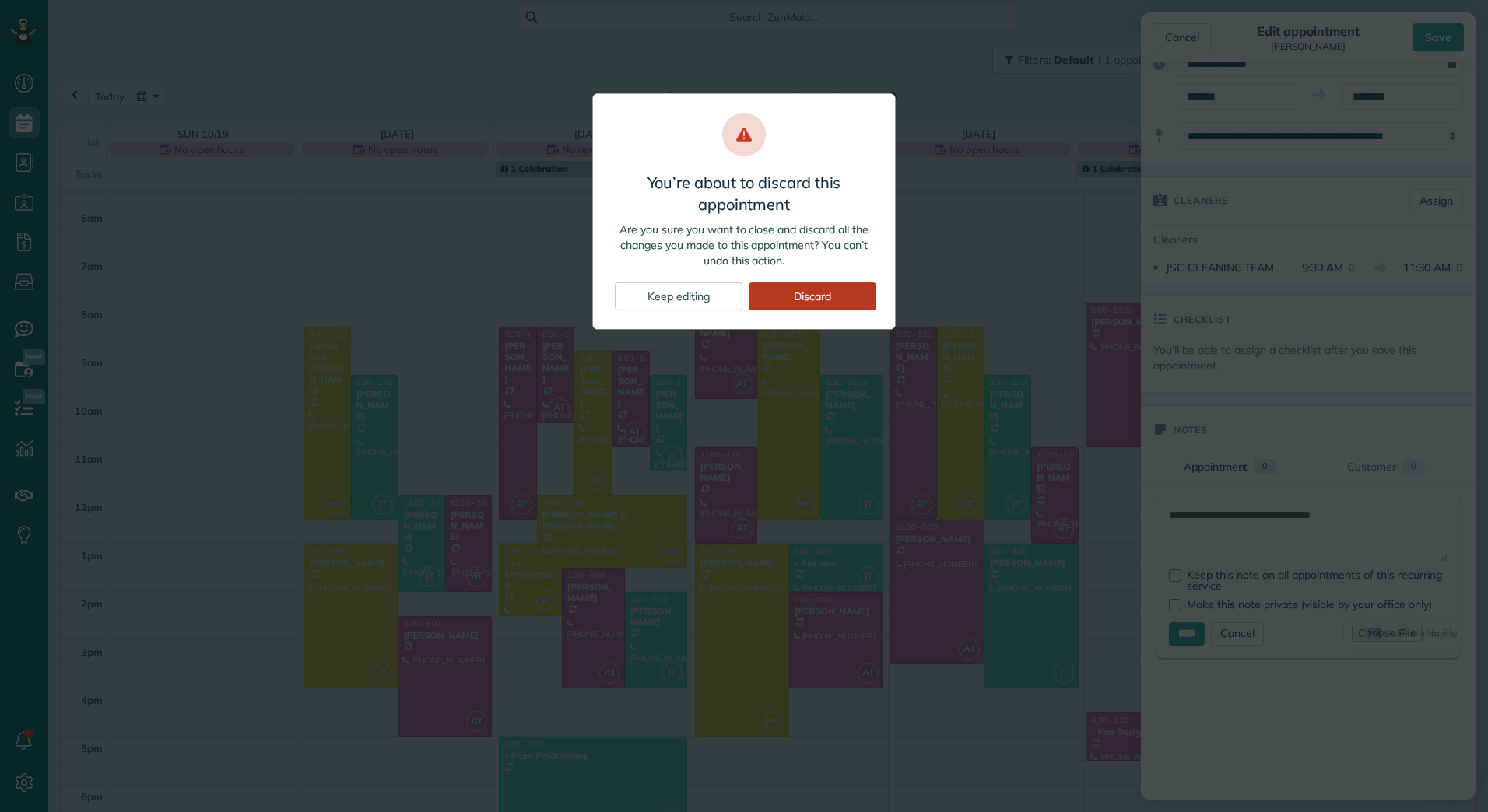
click at [842, 305] on div "Discard" at bounding box center [812, 296] width 127 height 28
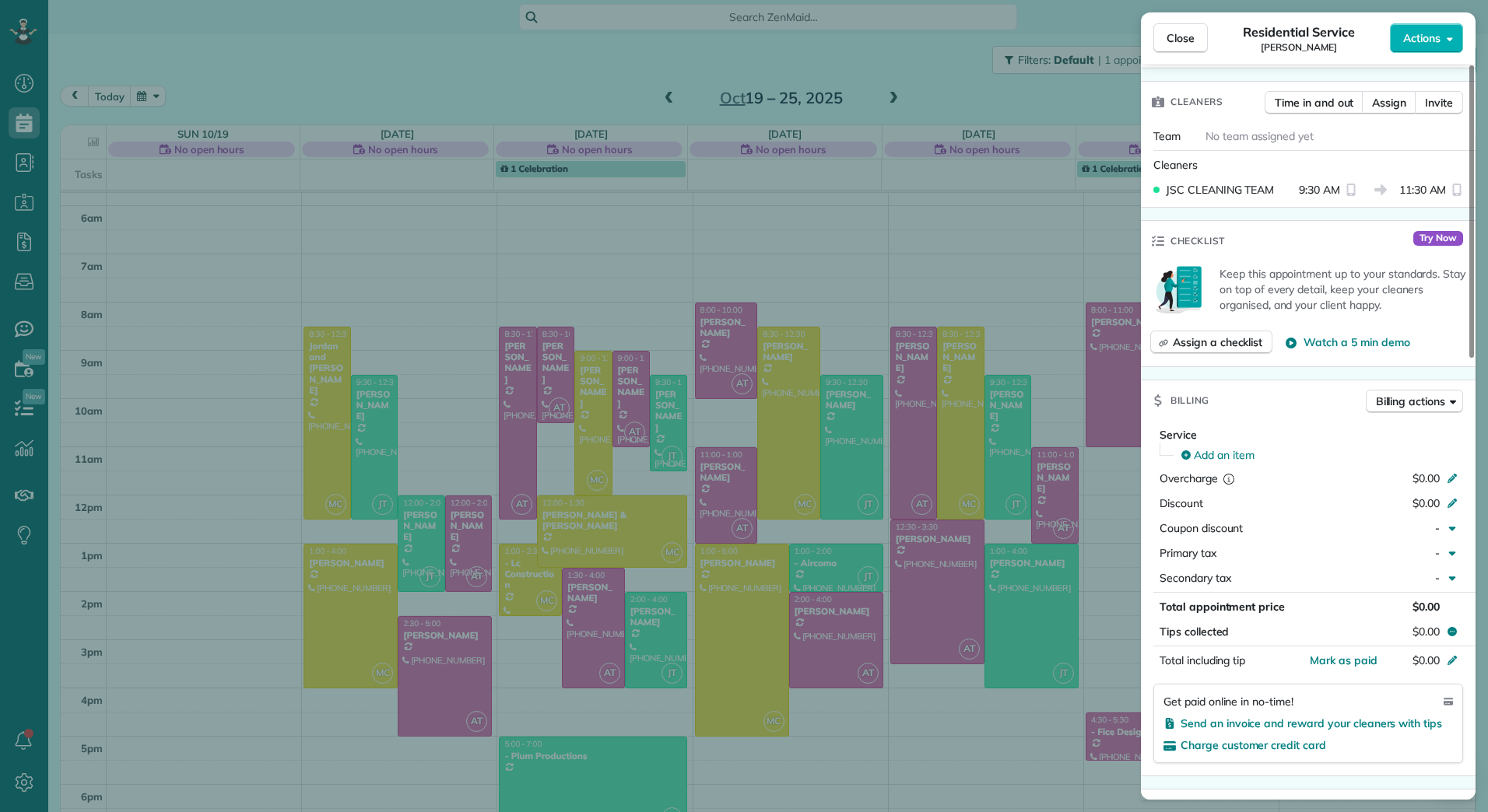
scroll to position [867, 0]
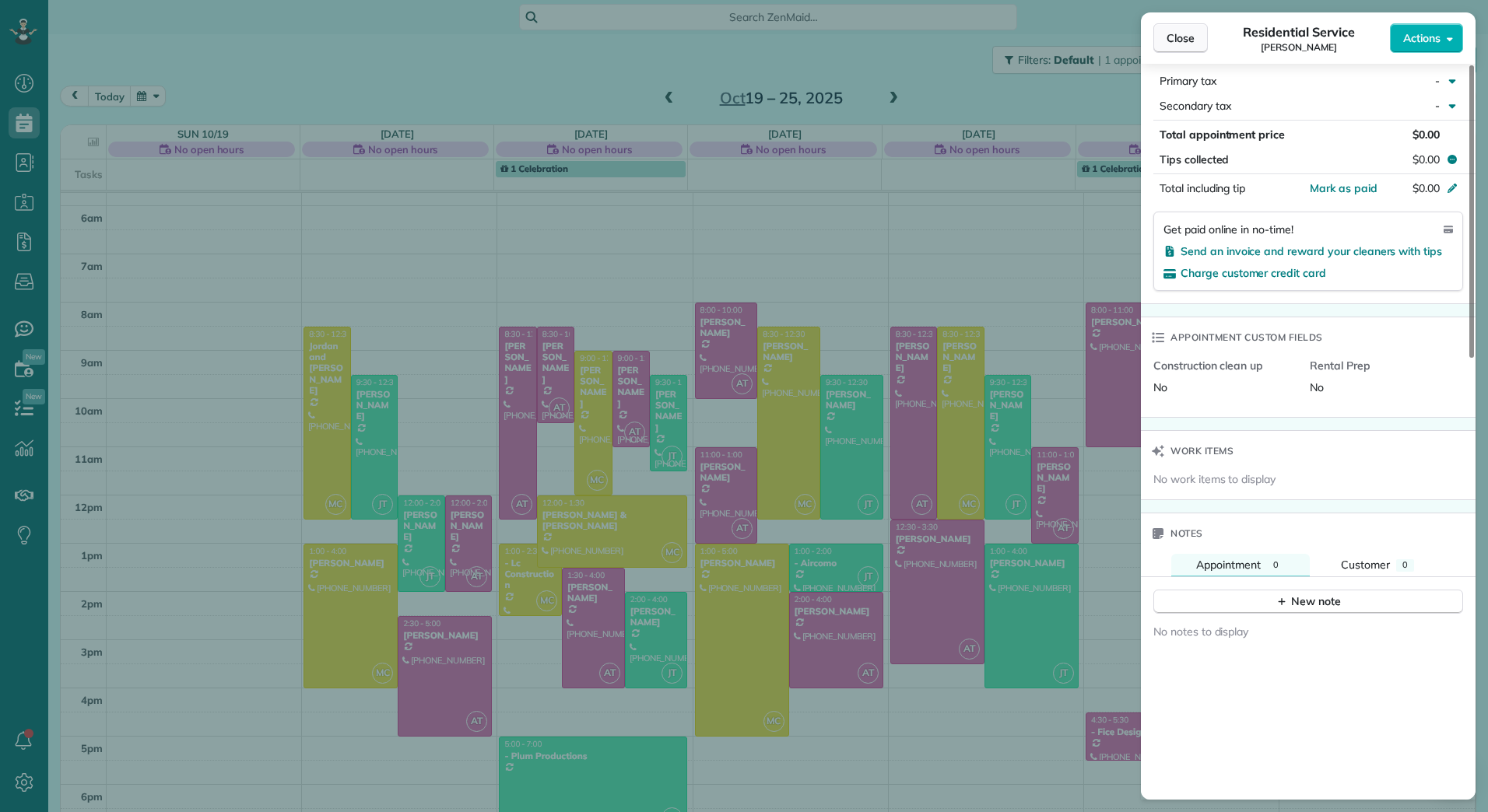
click at [1197, 32] on button "Close" at bounding box center [1180, 38] width 55 height 29
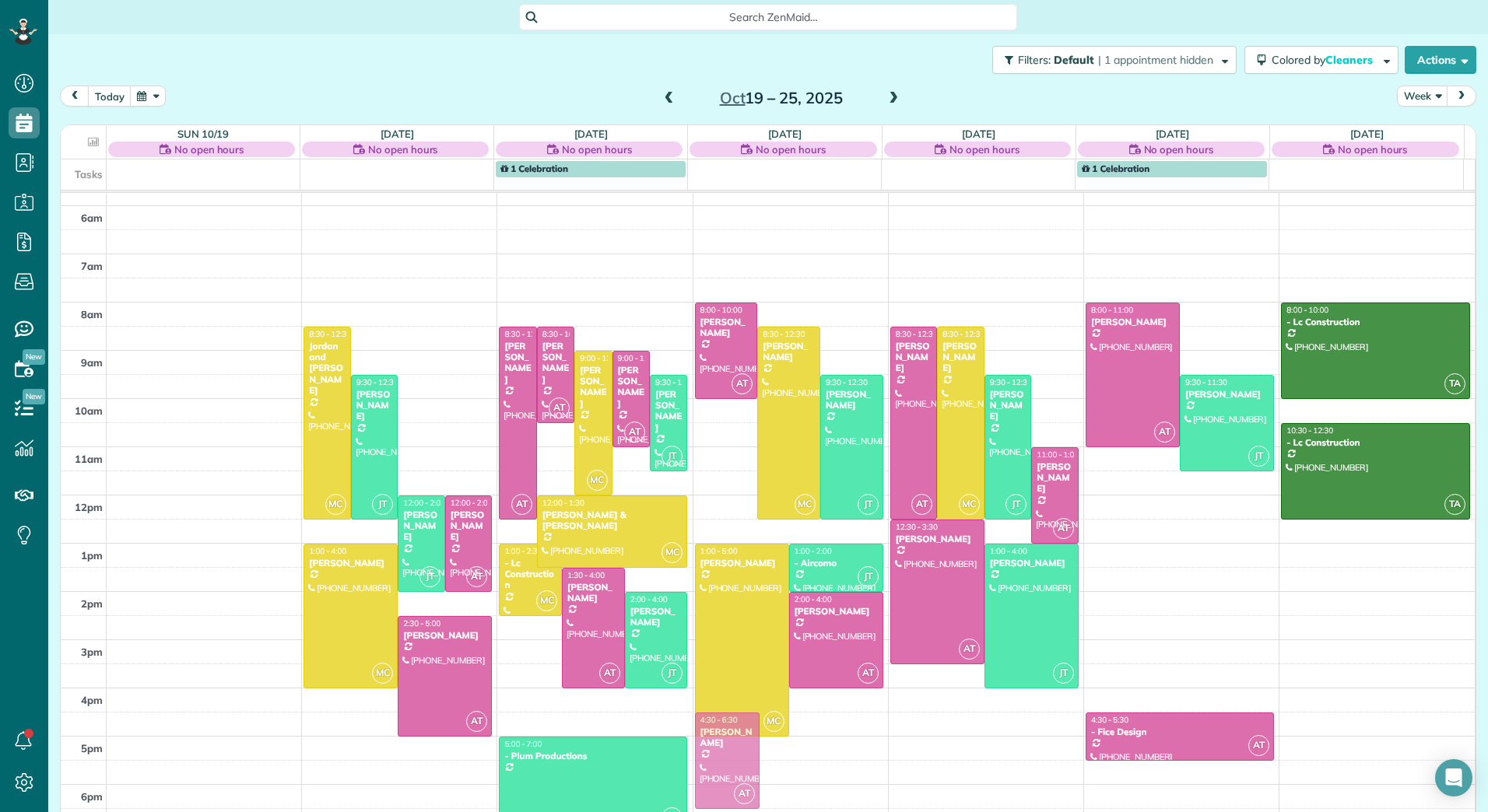
drag, startPoint x: 717, startPoint y: 485, endPoint x: 717, endPoint y: 746, distance: 261.0
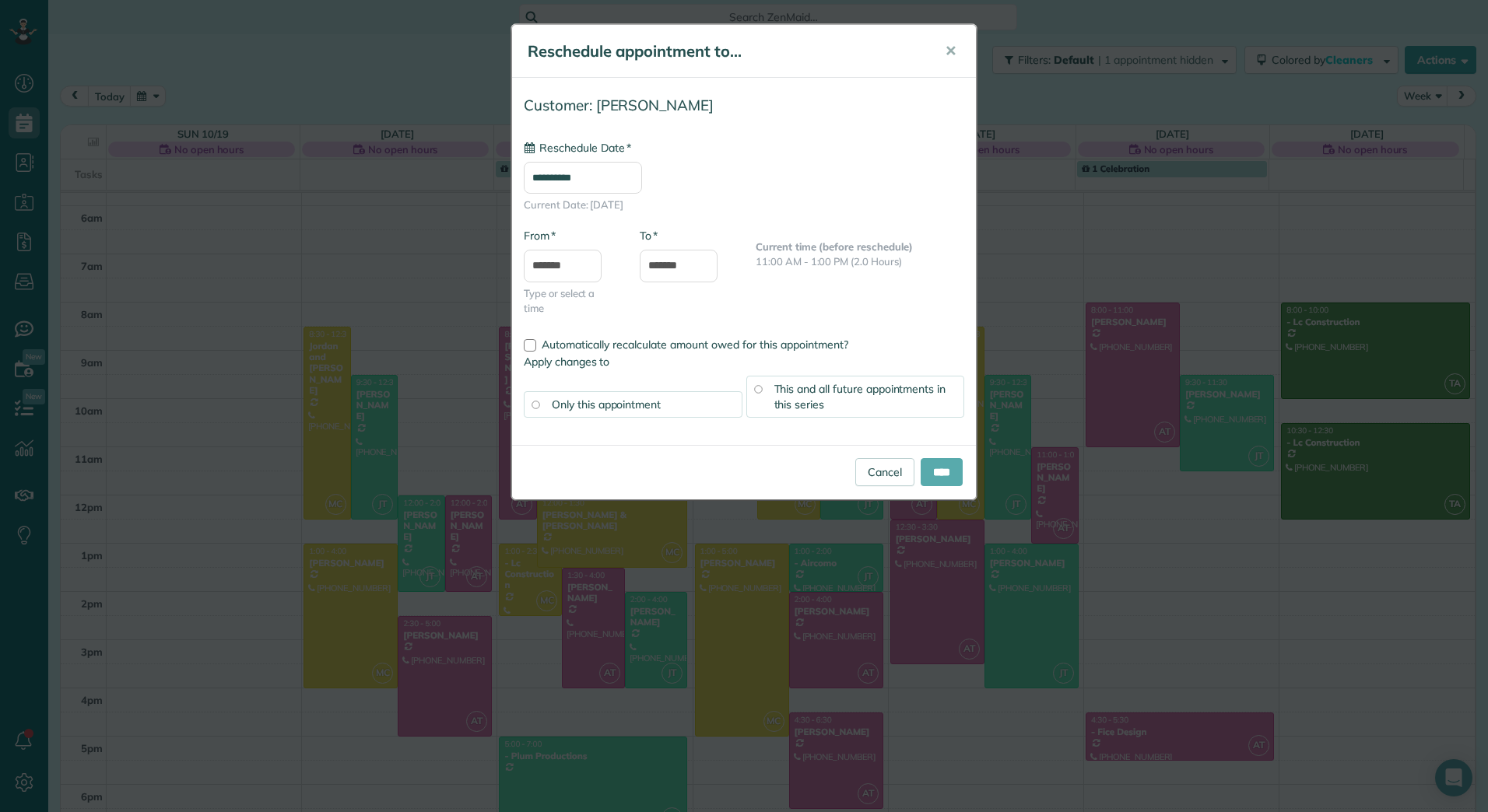
type input "**********"
click at [938, 469] on input "****" at bounding box center [941, 472] width 42 height 28
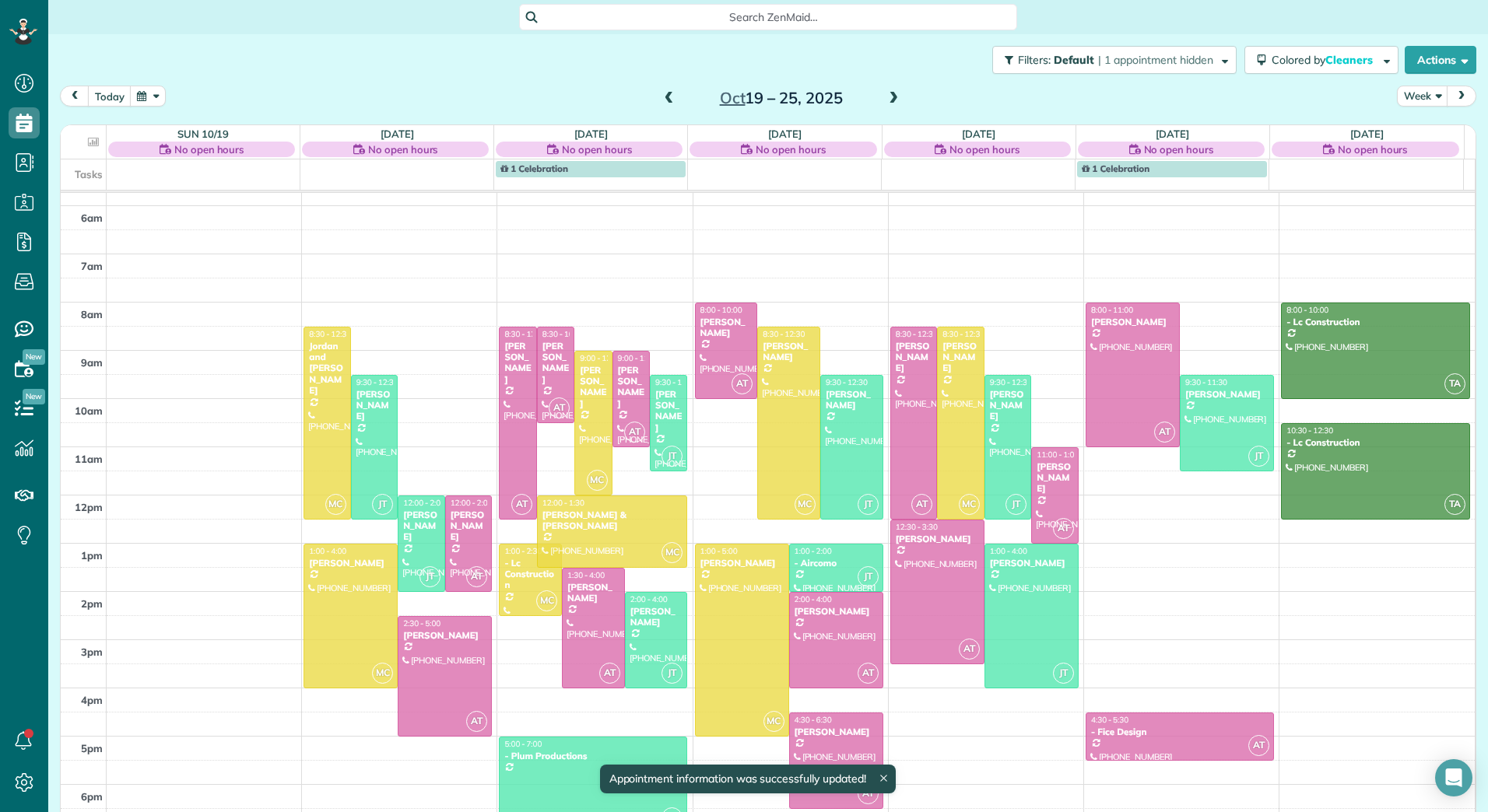
click at [822, 739] on td at bounding box center [791, 749] width 1369 height 25
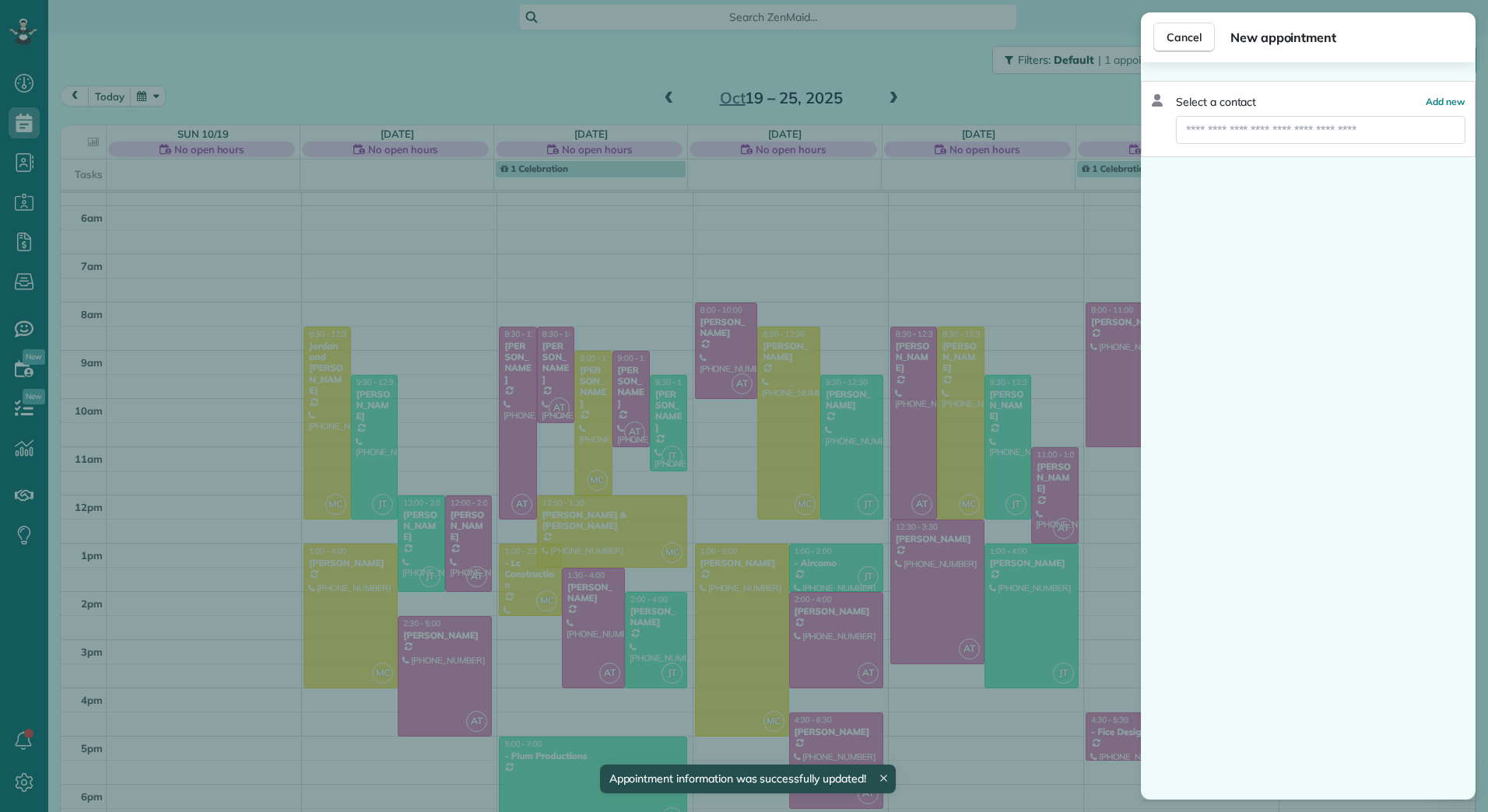
click at [835, 721] on div "Cancel New appointment Select a contact Add new" at bounding box center [744, 406] width 1488 height 812
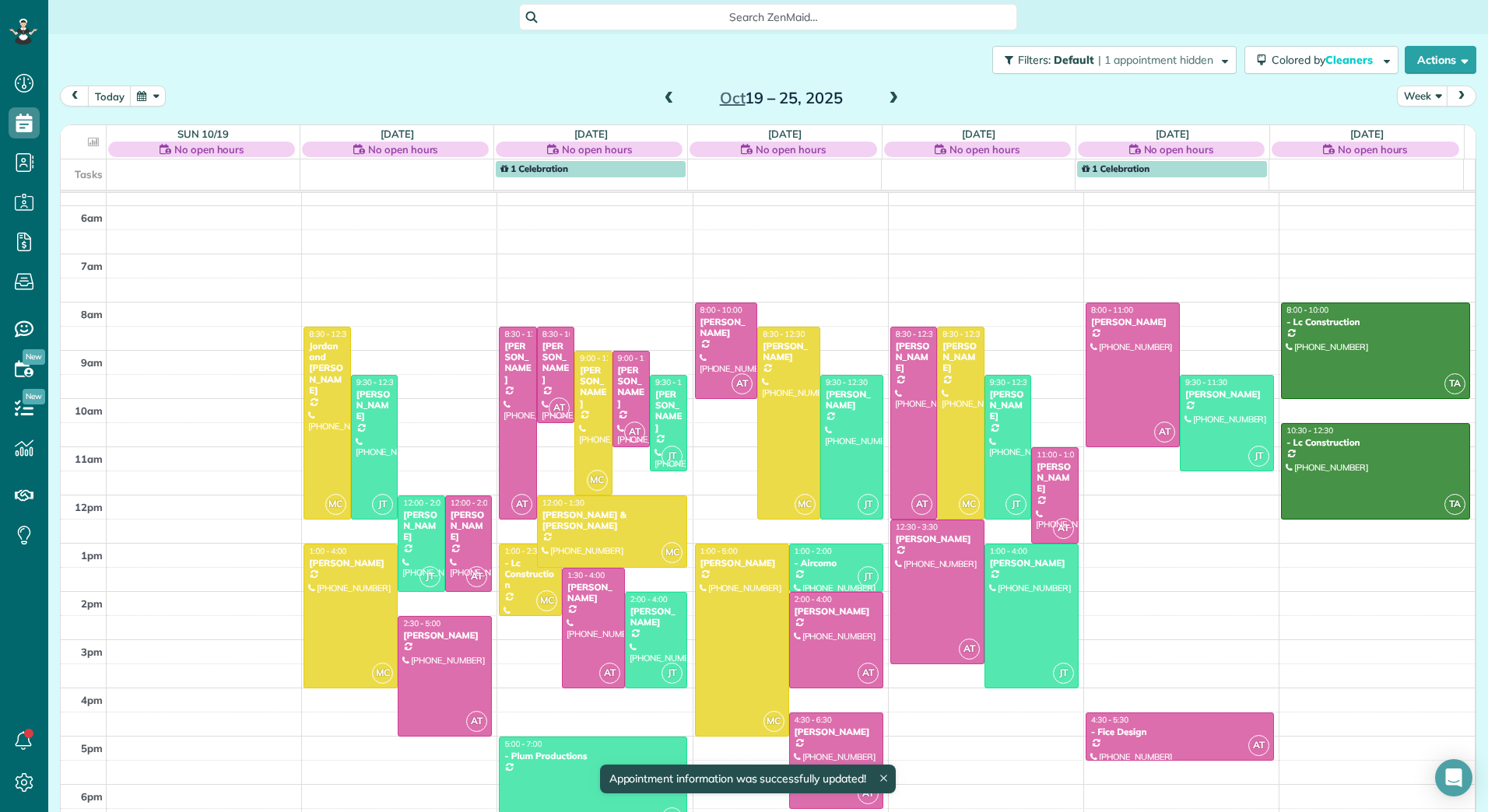
click at [832, 723] on div "4:30 - 6:30" at bounding box center [836, 719] width 85 height 10
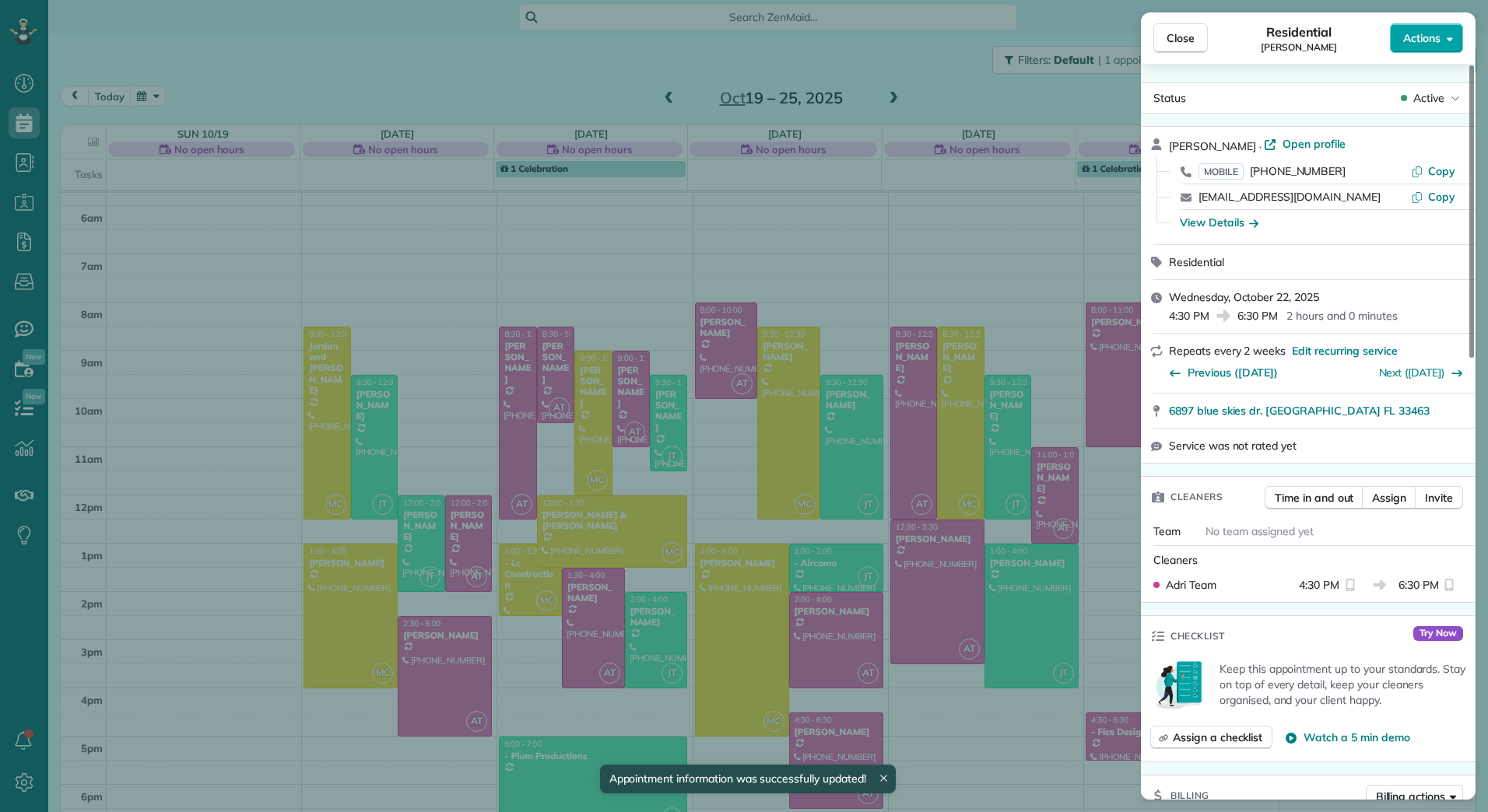
click at [1442, 34] on button "Actions" at bounding box center [1427, 38] width 74 height 29
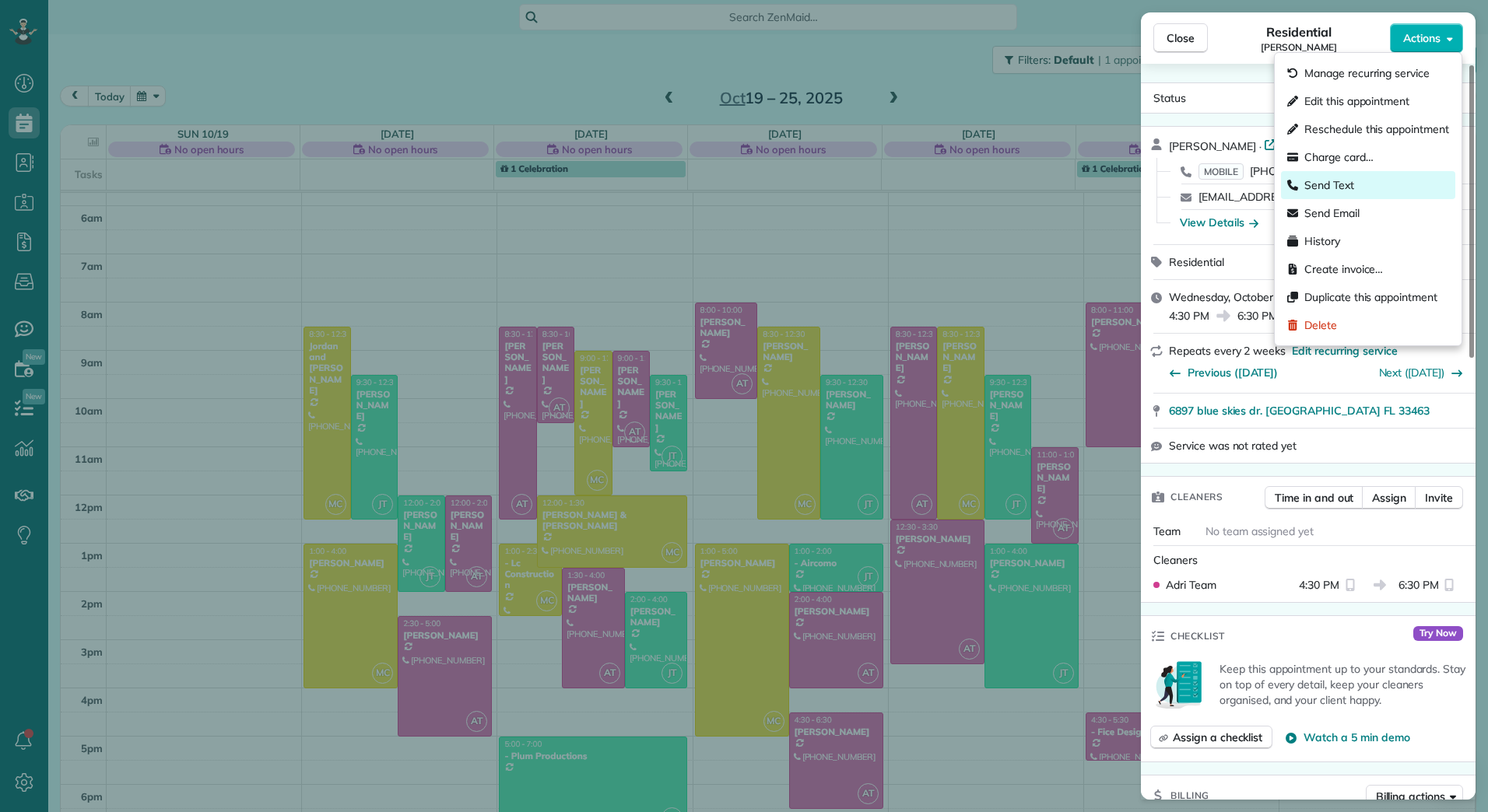
click at [1350, 186] on span "Send Text" at bounding box center [1329, 185] width 50 height 16
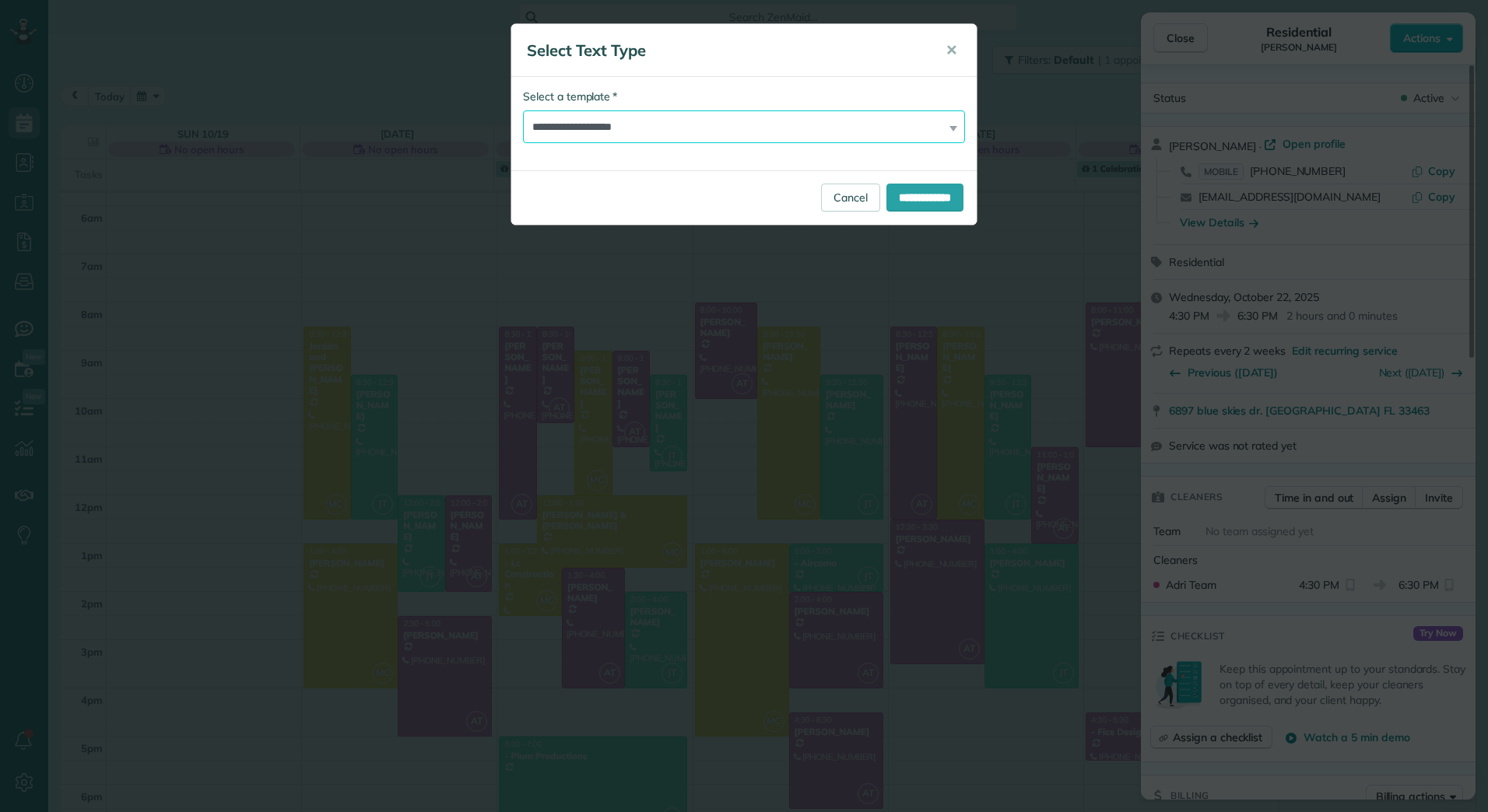
click at [627, 128] on select "**********" at bounding box center [744, 127] width 442 height 32
select select "***"
click at [523, 111] on select "**********" at bounding box center [744, 127] width 442 height 32
click at [923, 190] on input "**********" at bounding box center [925, 197] width 77 height 28
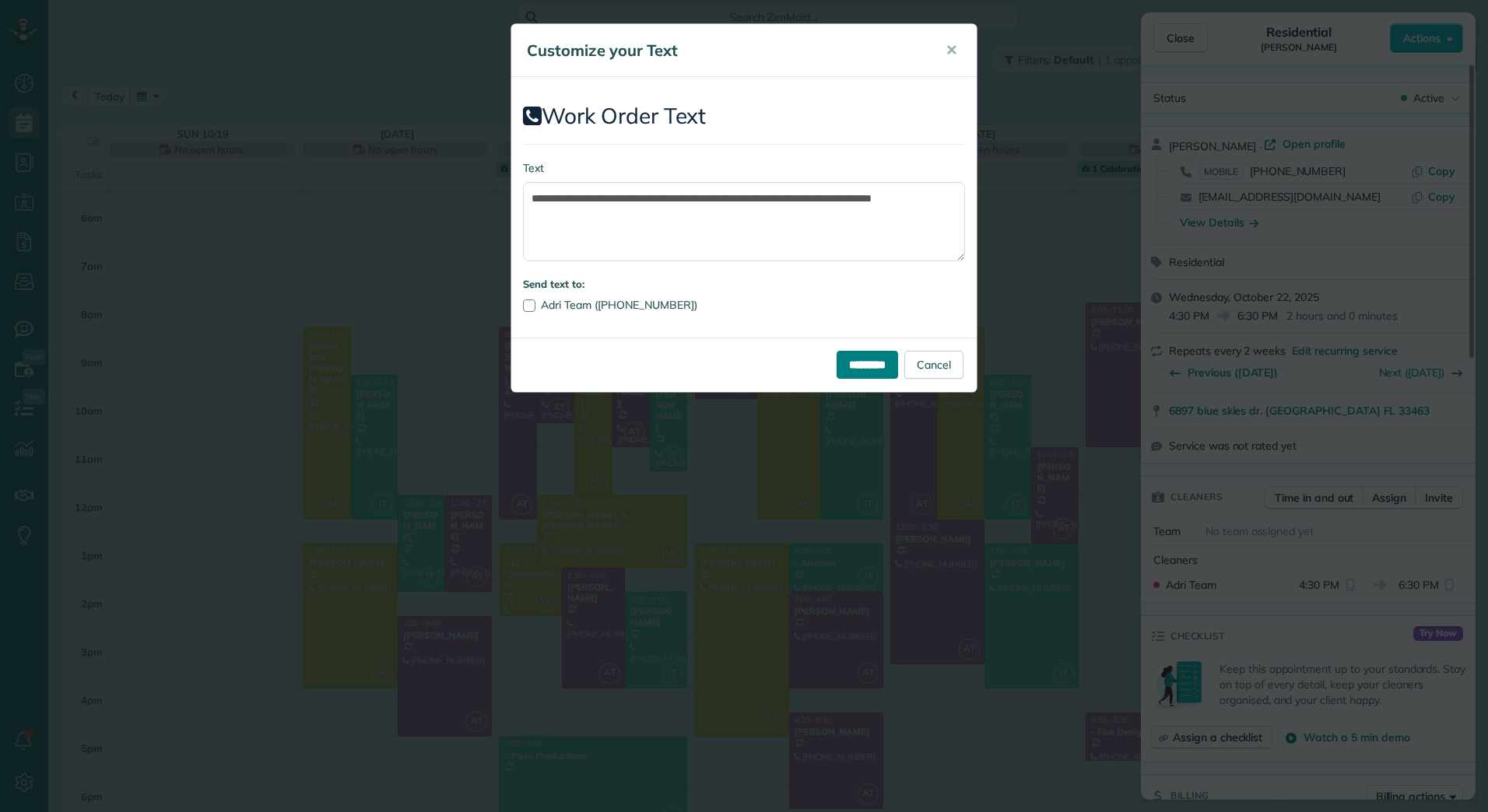
click at [859, 366] on input "*********" at bounding box center [868, 364] width 62 height 28
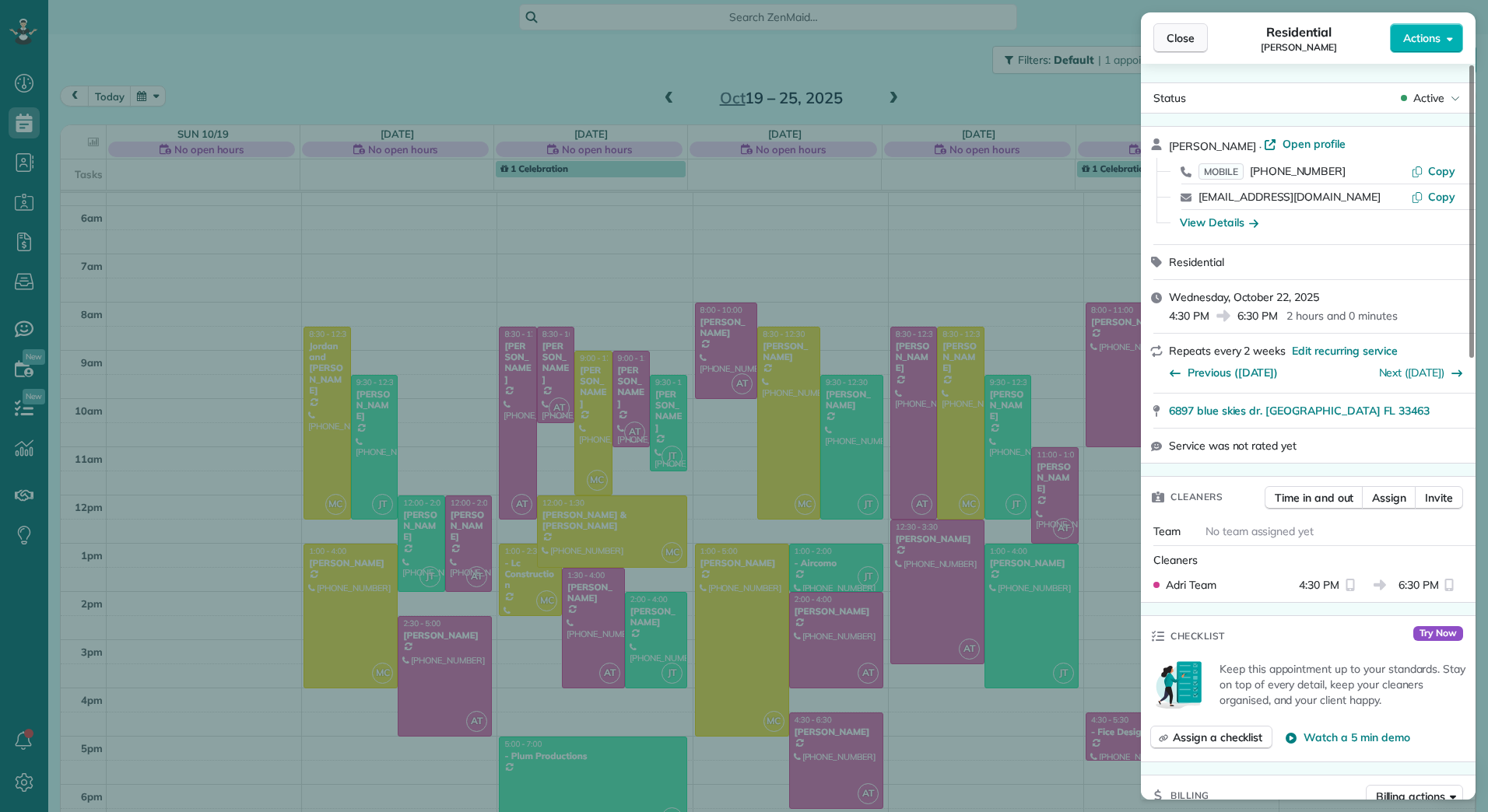
click at [1199, 41] on button "Close" at bounding box center [1180, 38] width 55 height 29
